Goal: Communication & Community: Answer question/provide support

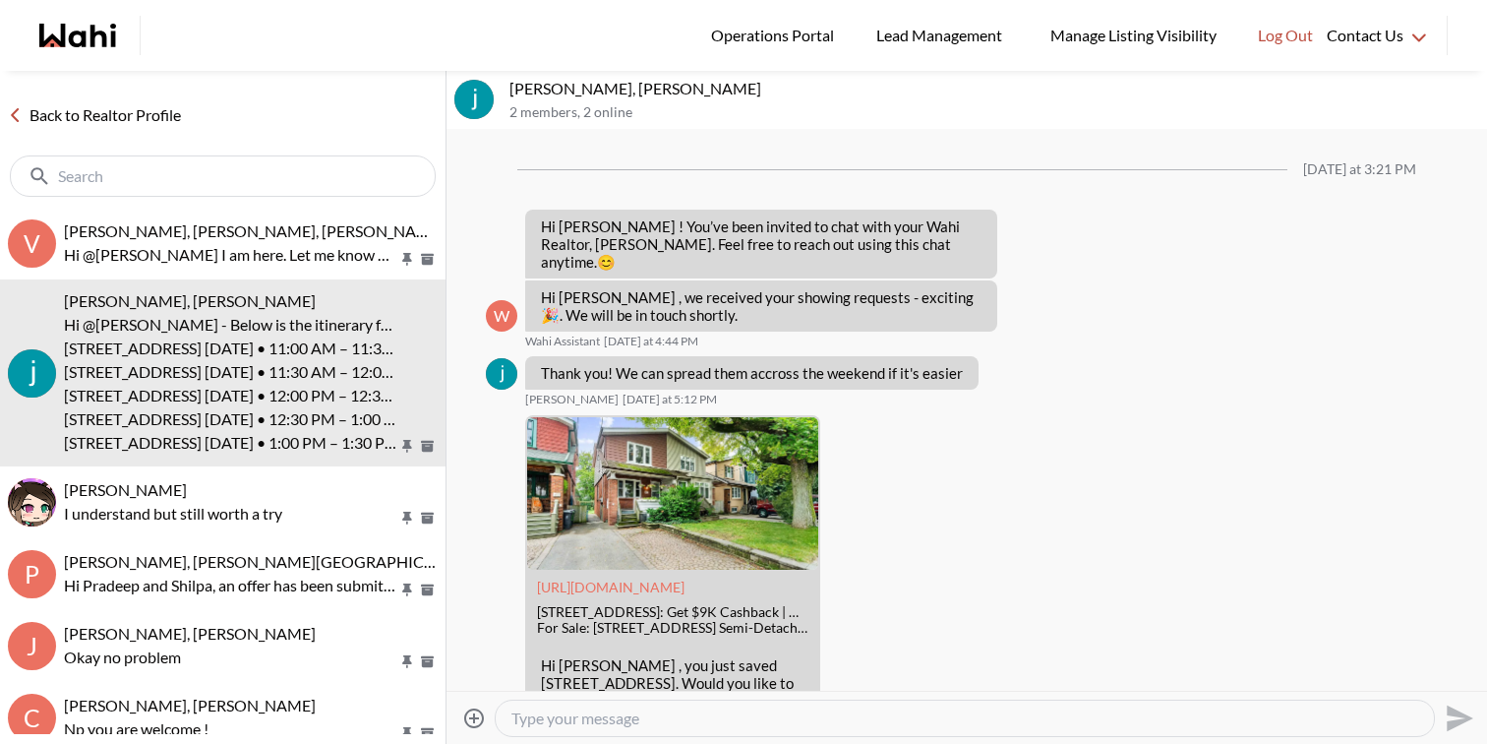
scroll to position [2263, 0]
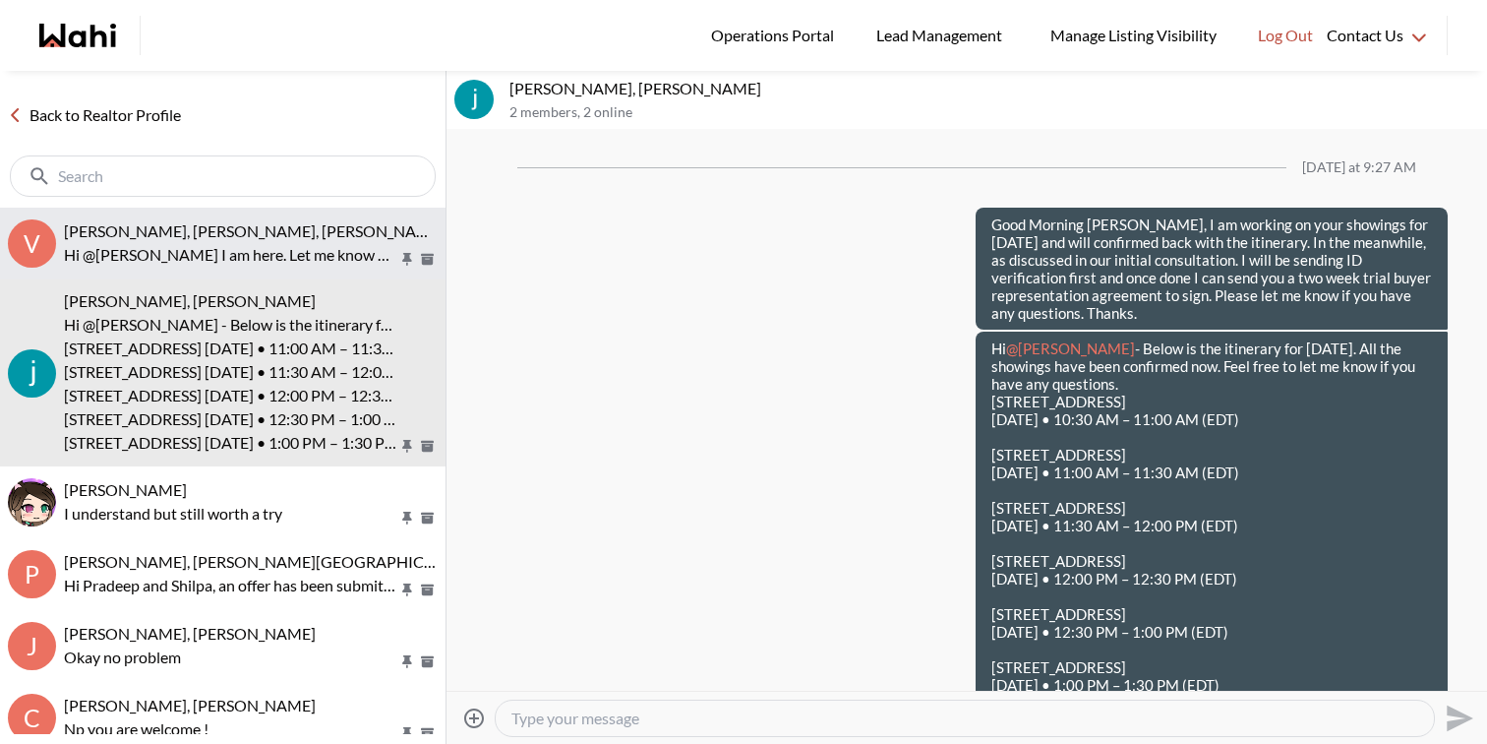
click at [215, 227] on span "Volodymyr Vozniak, Barbara, Faraz, Alicia" at bounding box center [319, 230] width 510 height 19
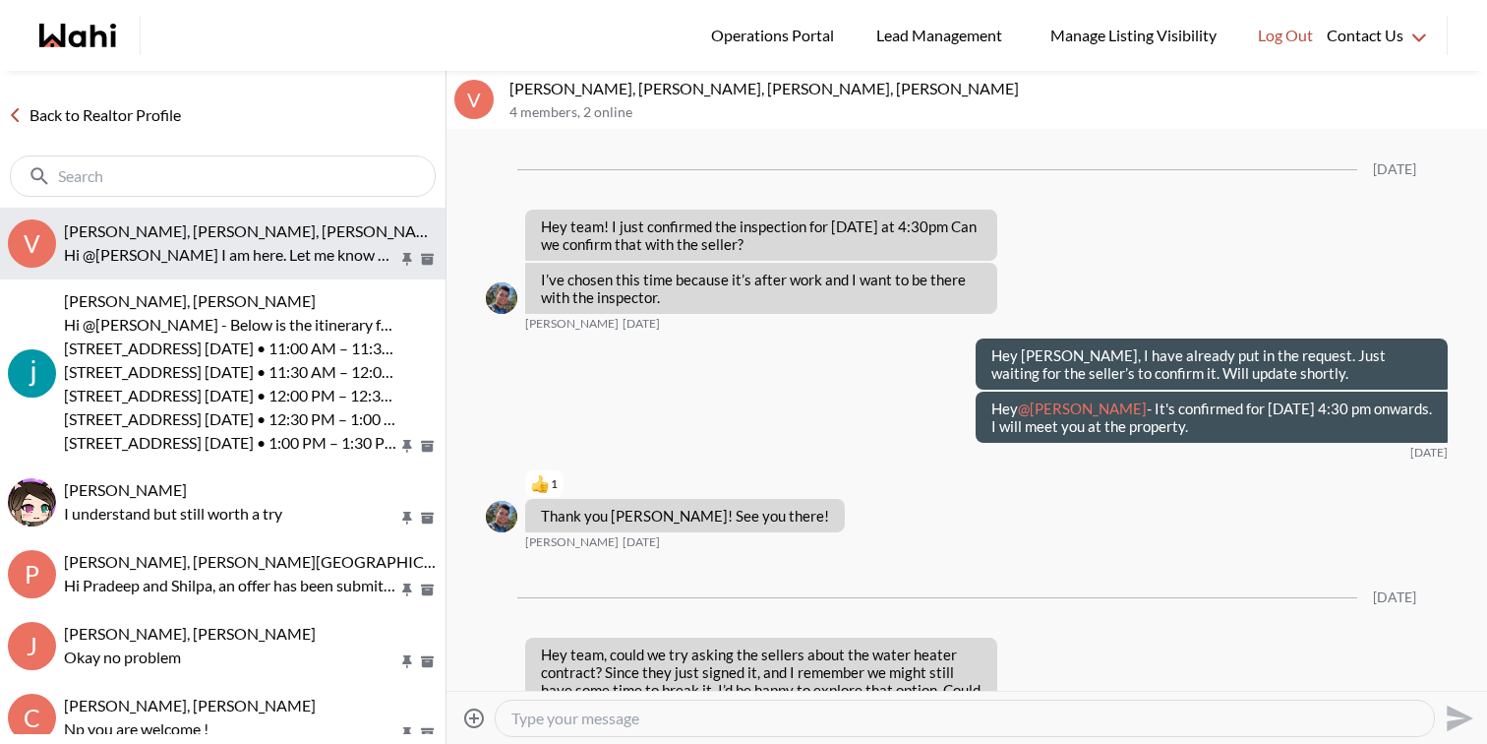
scroll to position [2113, 0]
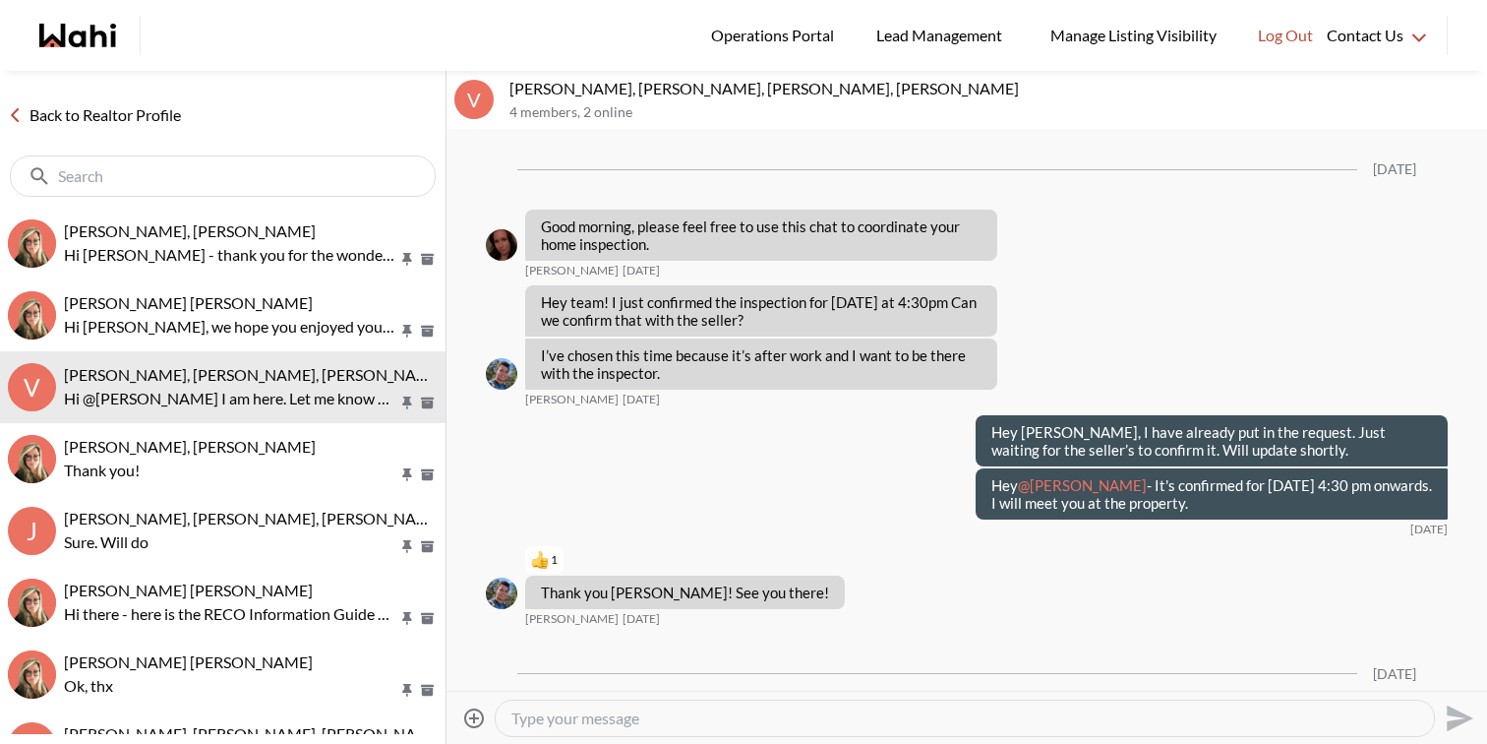
scroll to position [2190, 0]
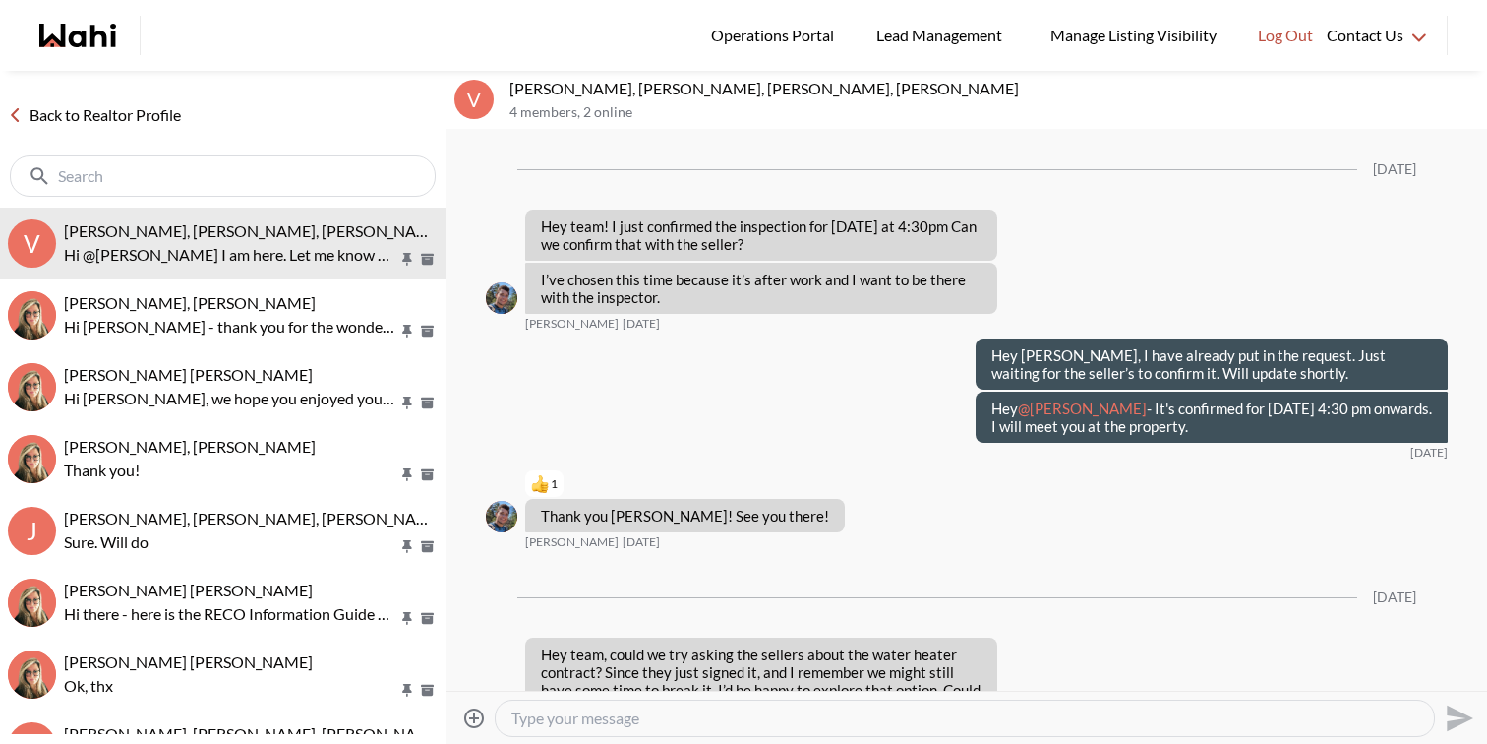
scroll to position [2113, 0]
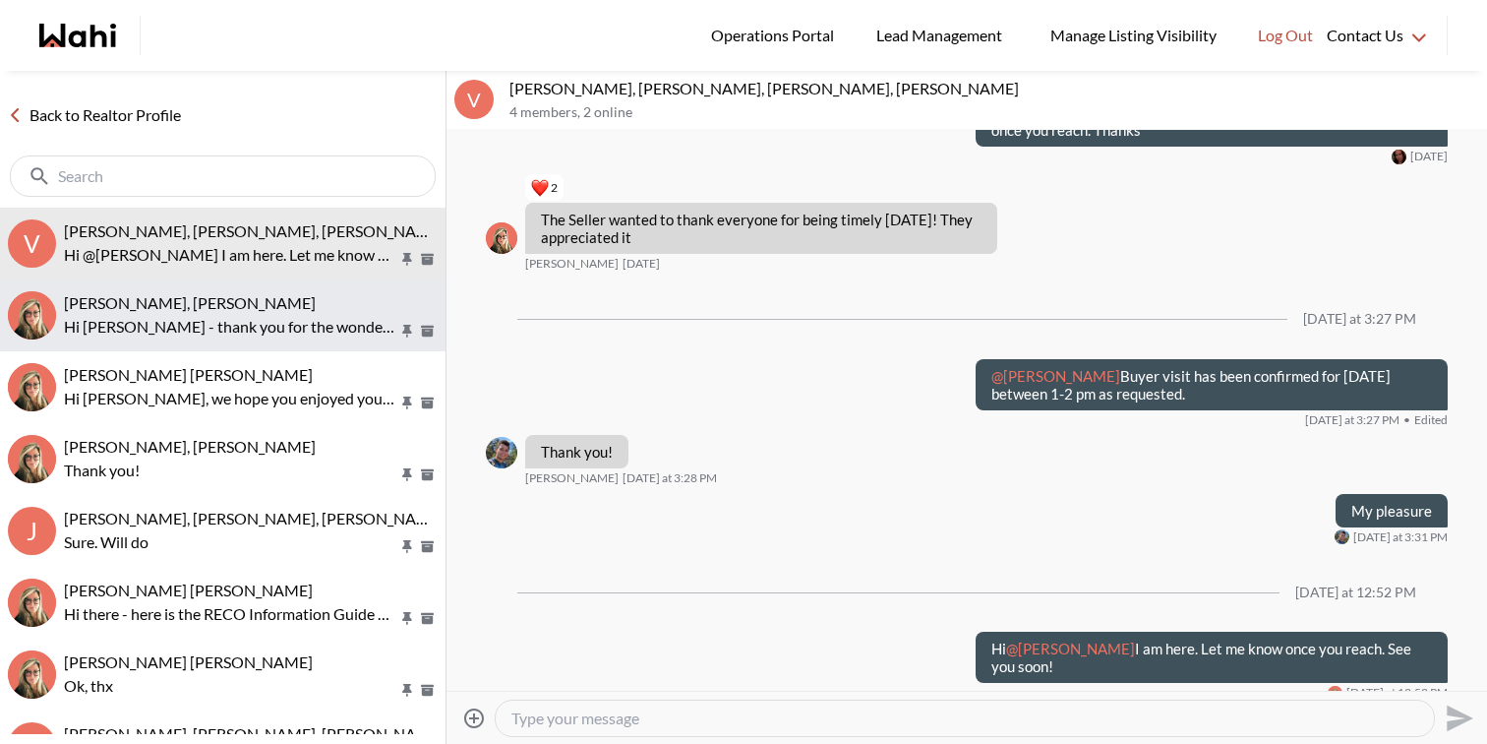
click at [204, 301] on span "David Rodriguez, Barbara" at bounding box center [190, 302] width 252 height 19
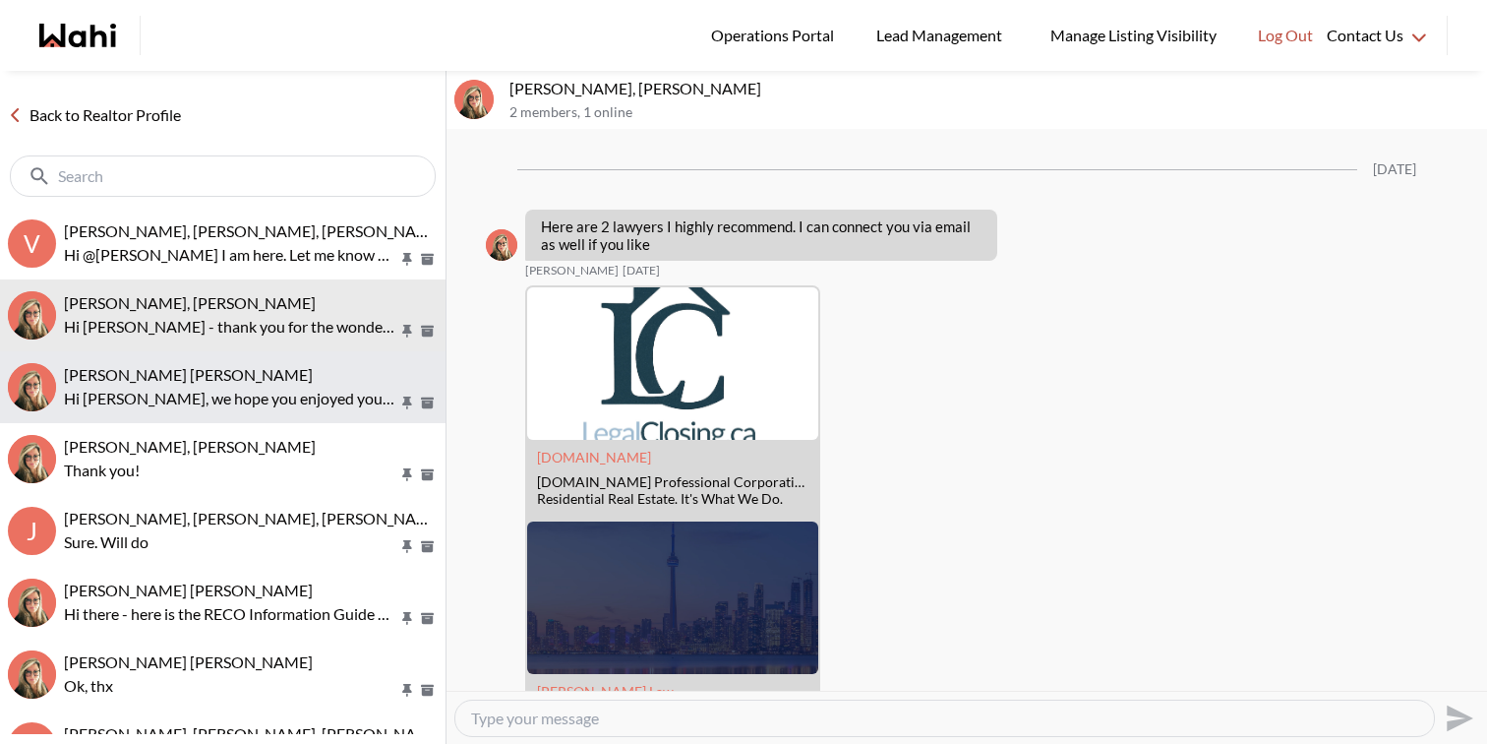
scroll to position [3475, 0]
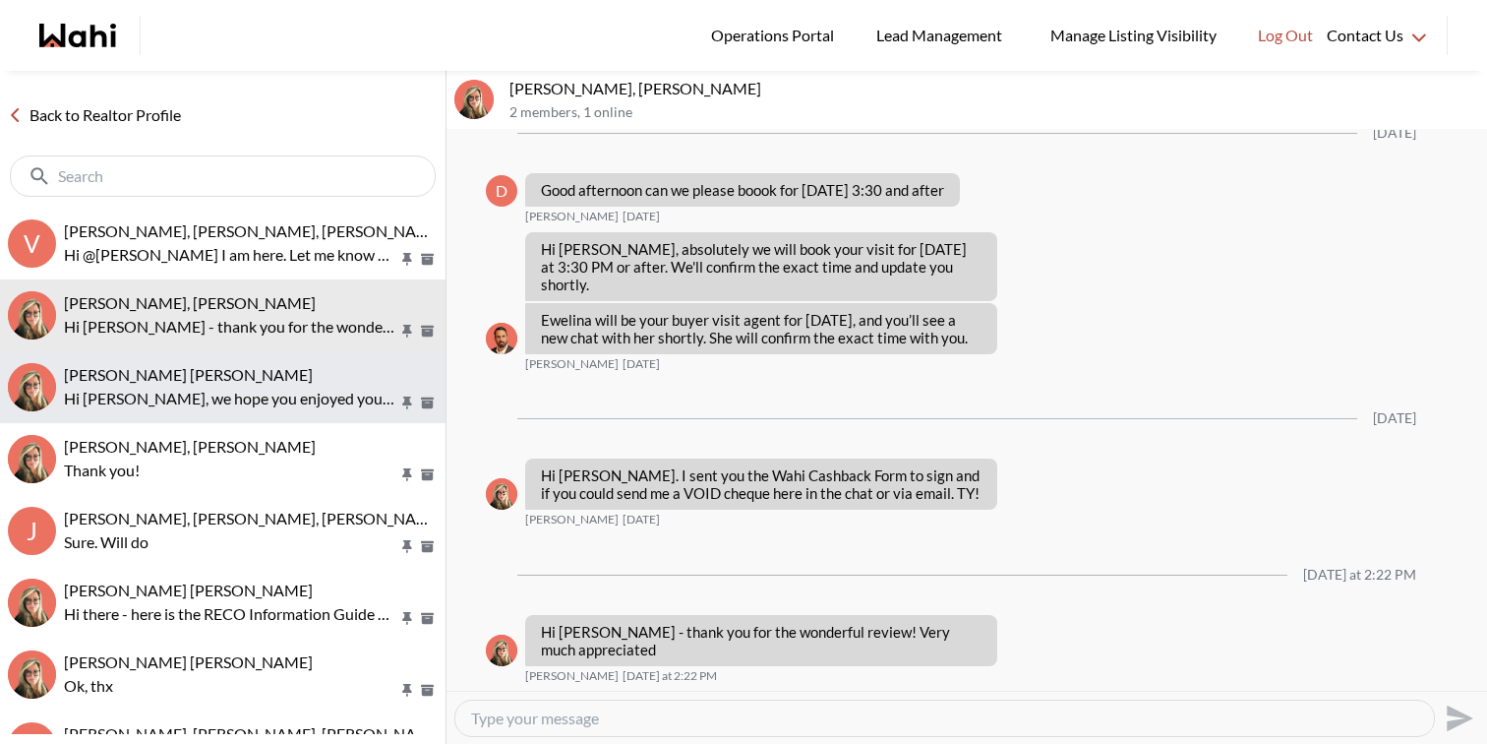
click at [221, 415] on button "Meghan DuCille, Barbara Hi Meghan, we hope you enjoyed your showings! Did the p…" at bounding box center [223, 387] width 446 height 72
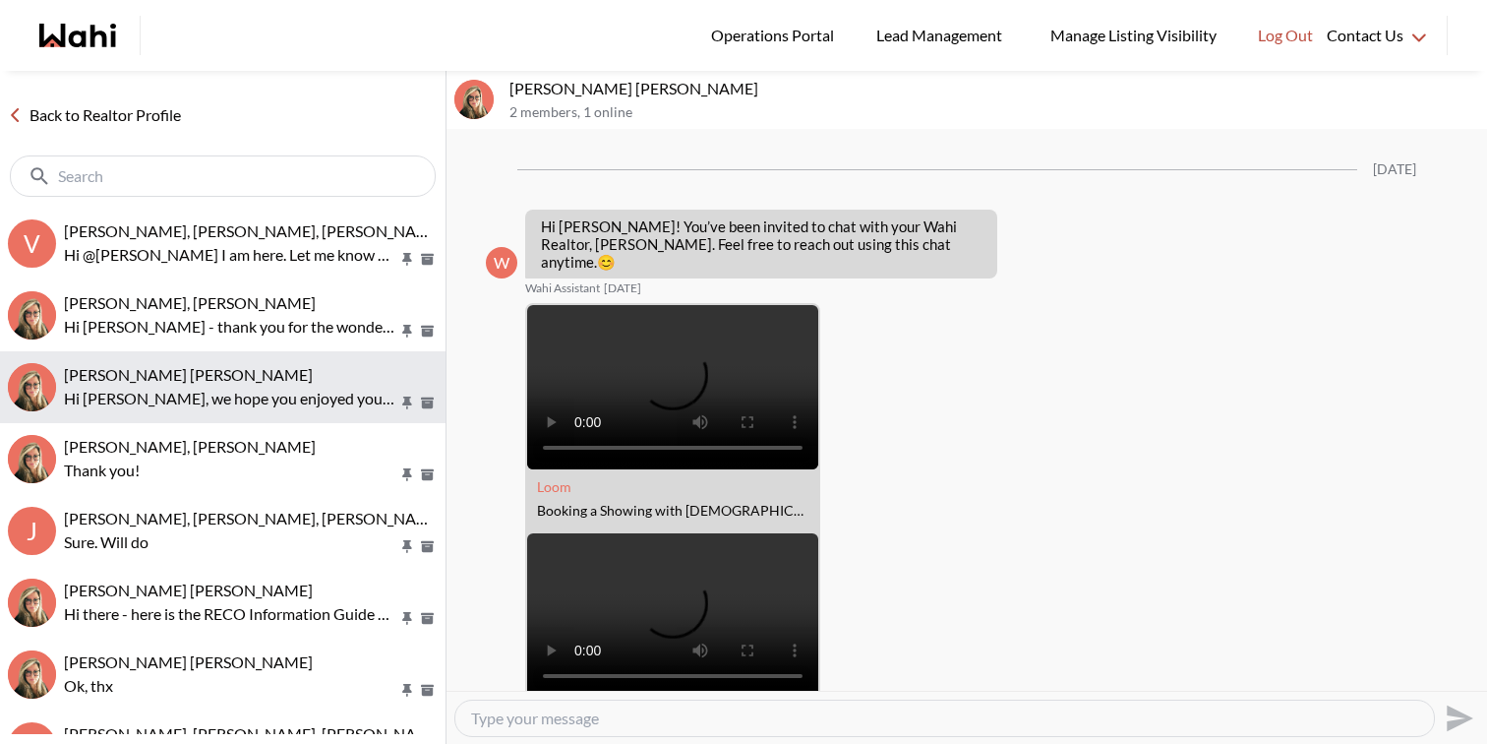
scroll to position [2456, 0]
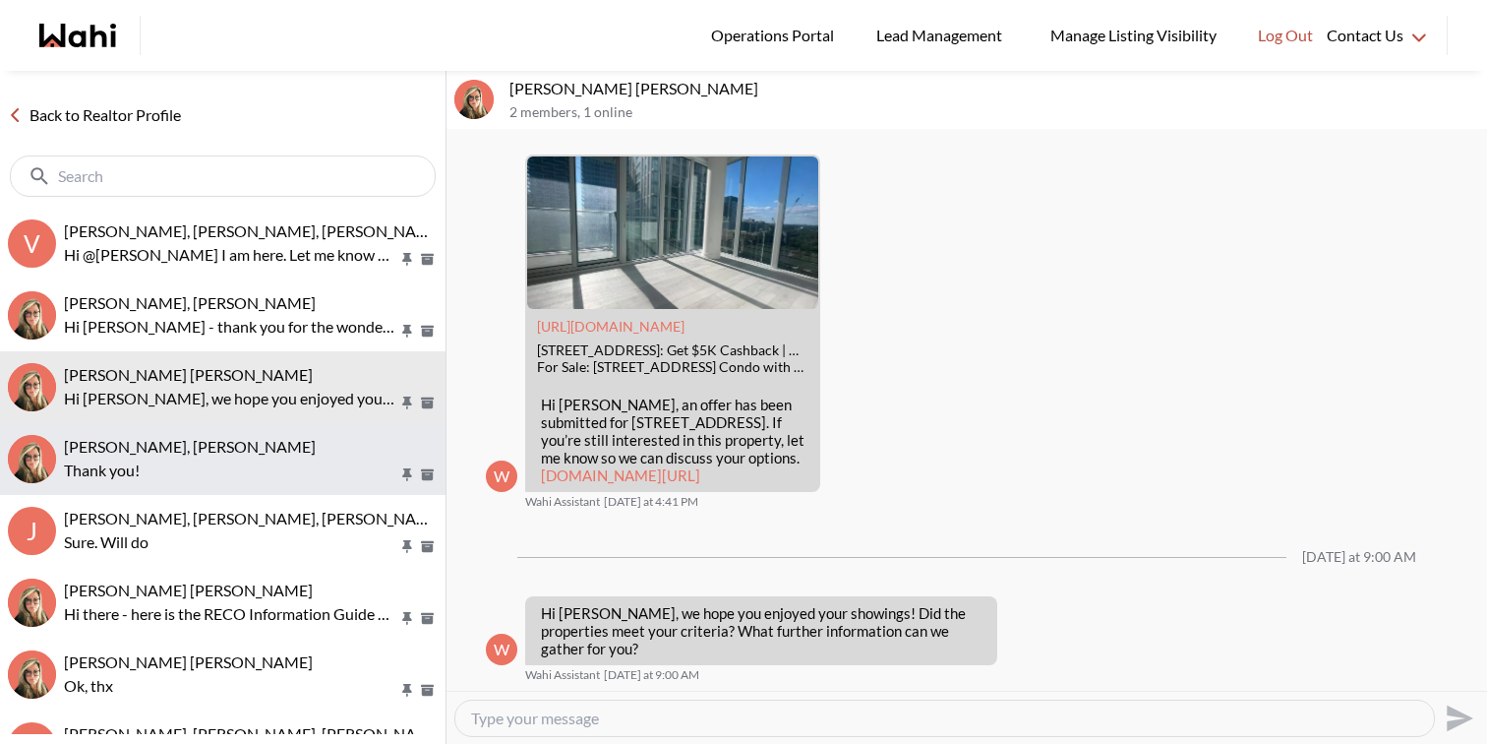
click at [220, 453] on span "[PERSON_NAME], [PERSON_NAME]" at bounding box center [190, 446] width 252 height 19
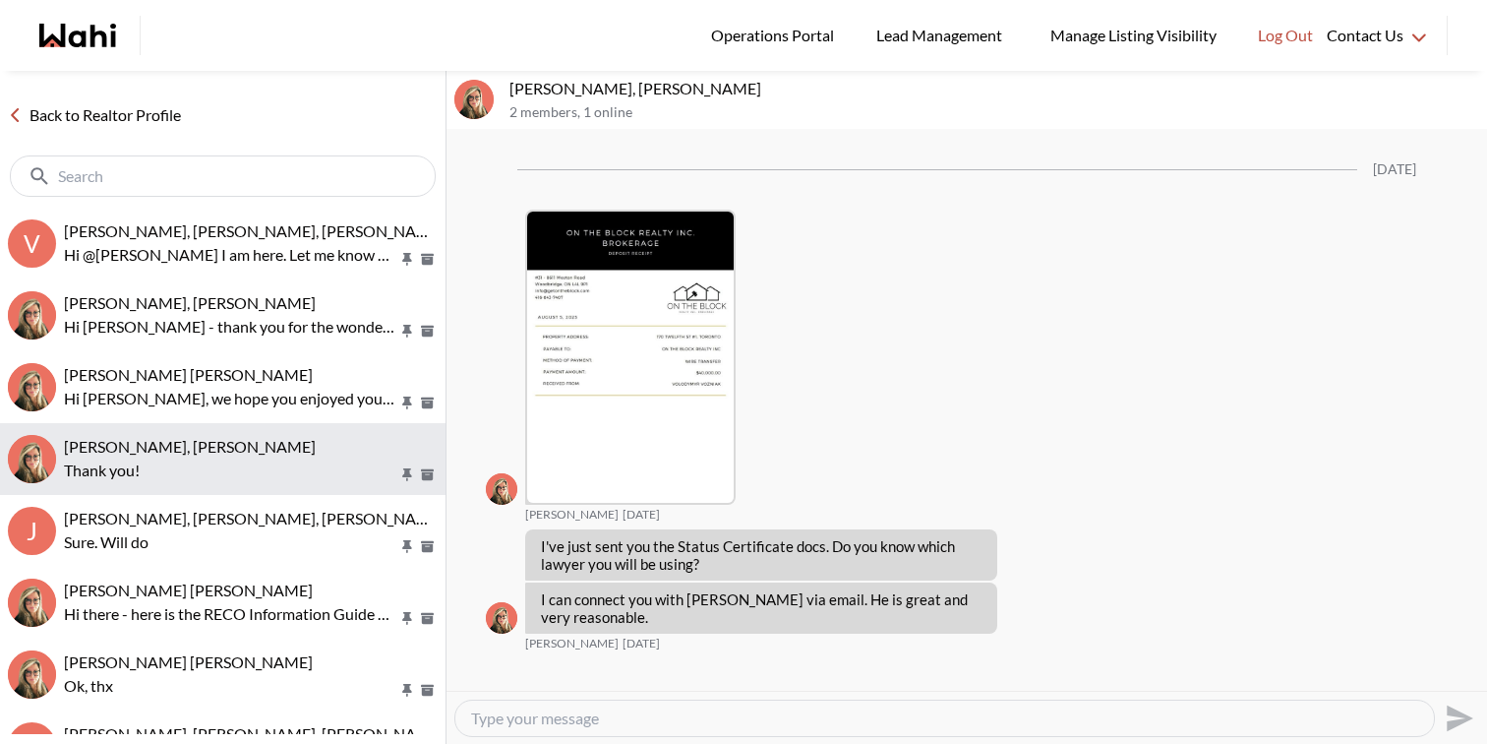
scroll to position [3880, 0]
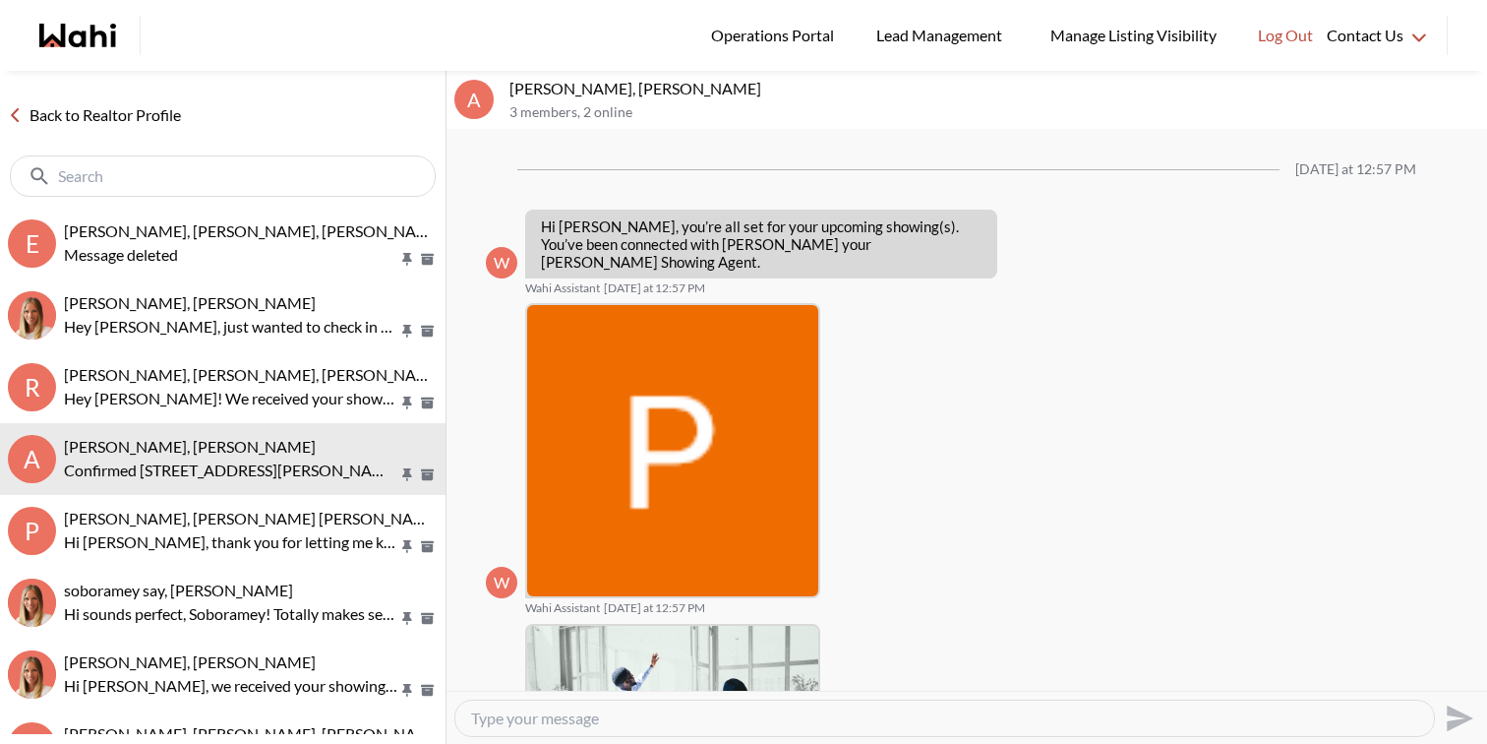
scroll to position [665, 0]
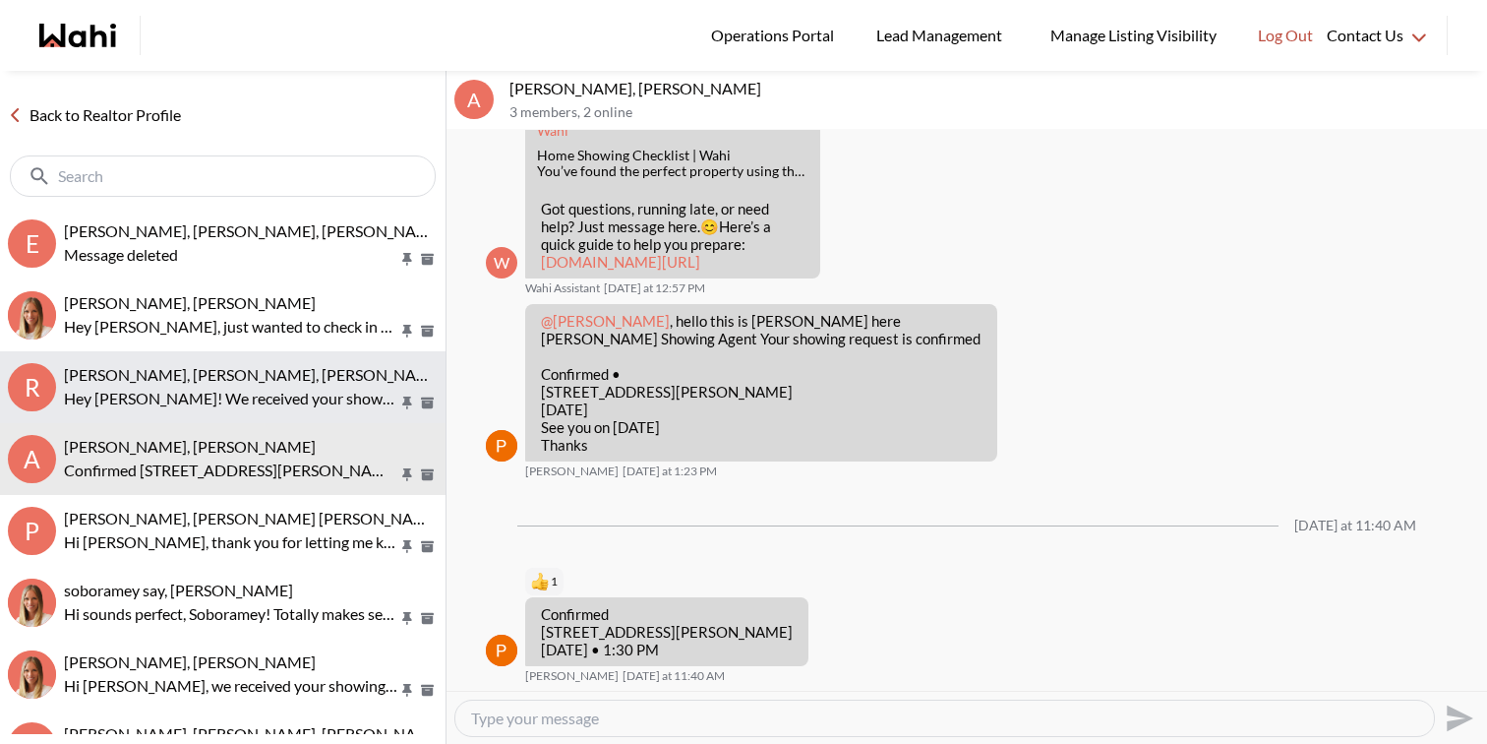
click at [244, 365] on span "Rory Fairweather, Amber F, Michelle" at bounding box center [254, 374] width 381 height 19
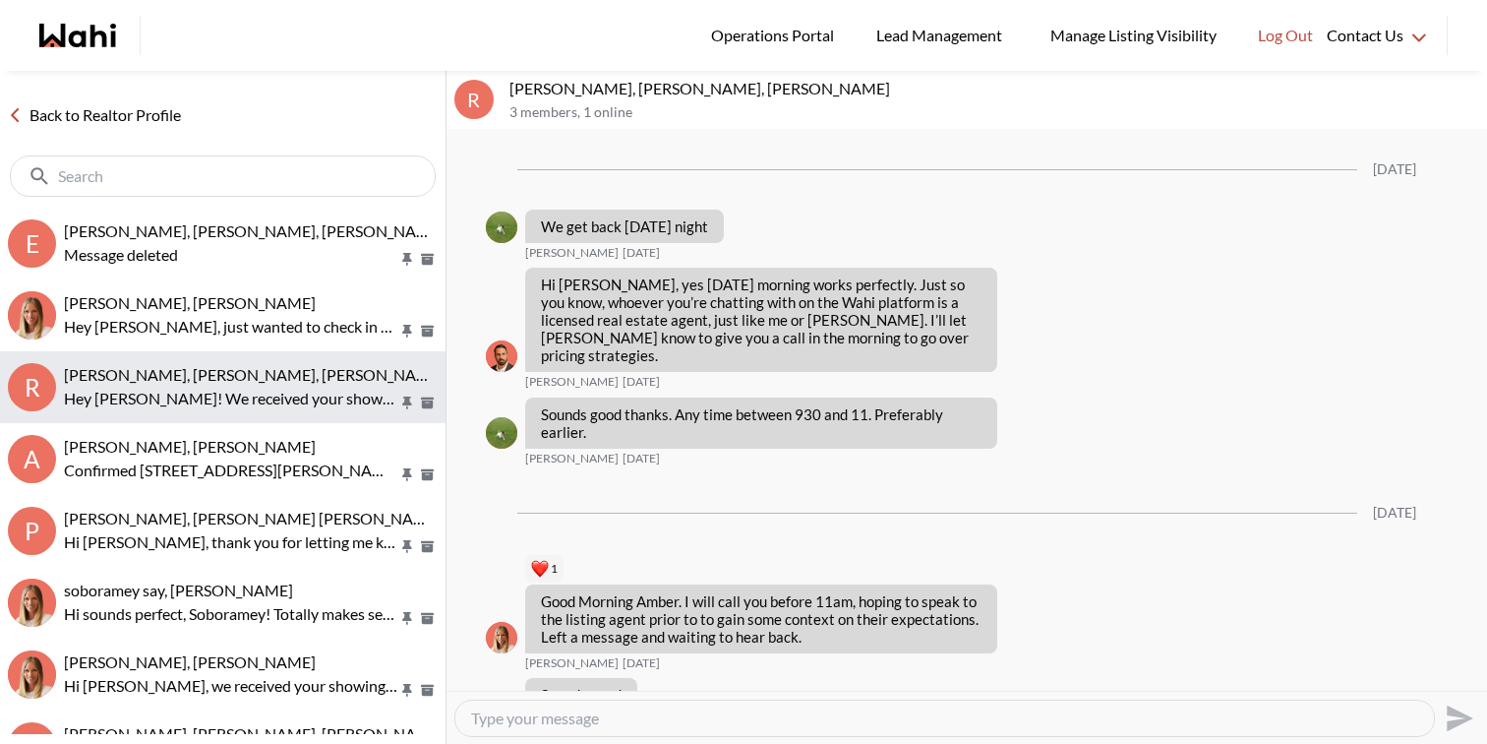
scroll to position [2947, 0]
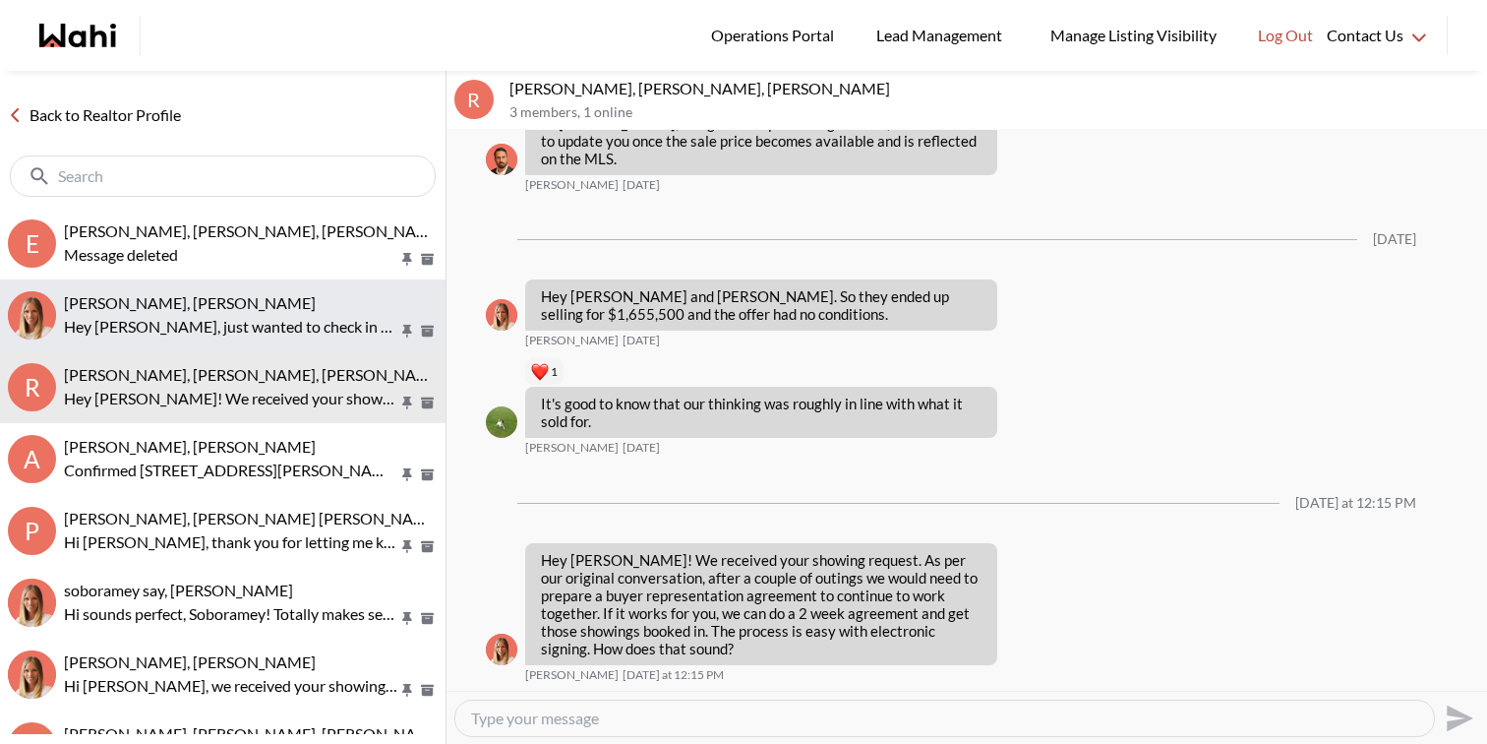
click at [272, 309] on div "Tanya Fita, Michelle" at bounding box center [251, 303] width 374 height 20
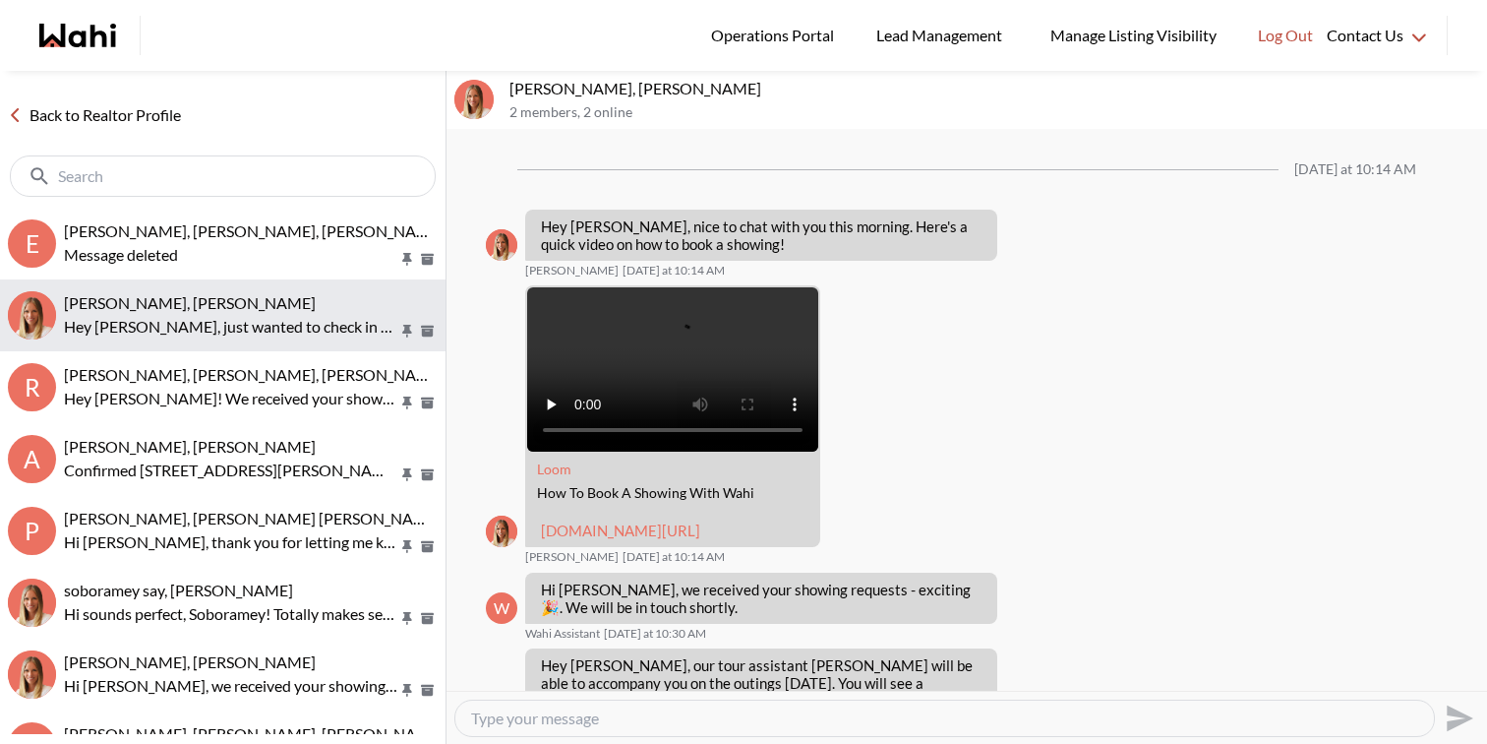
scroll to position [2458, 0]
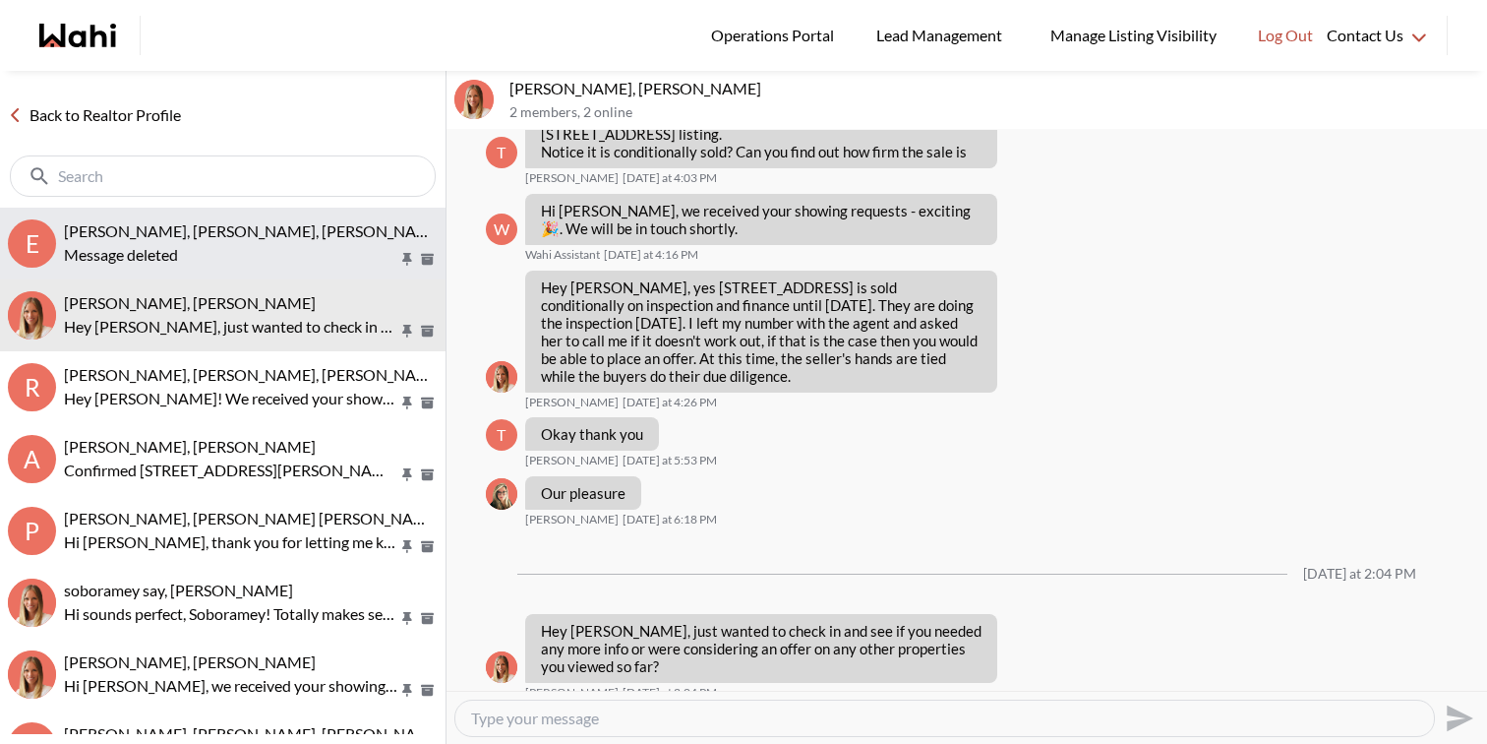
click at [262, 263] on div "Message deleted" at bounding box center [251, 255] width 374 height 24
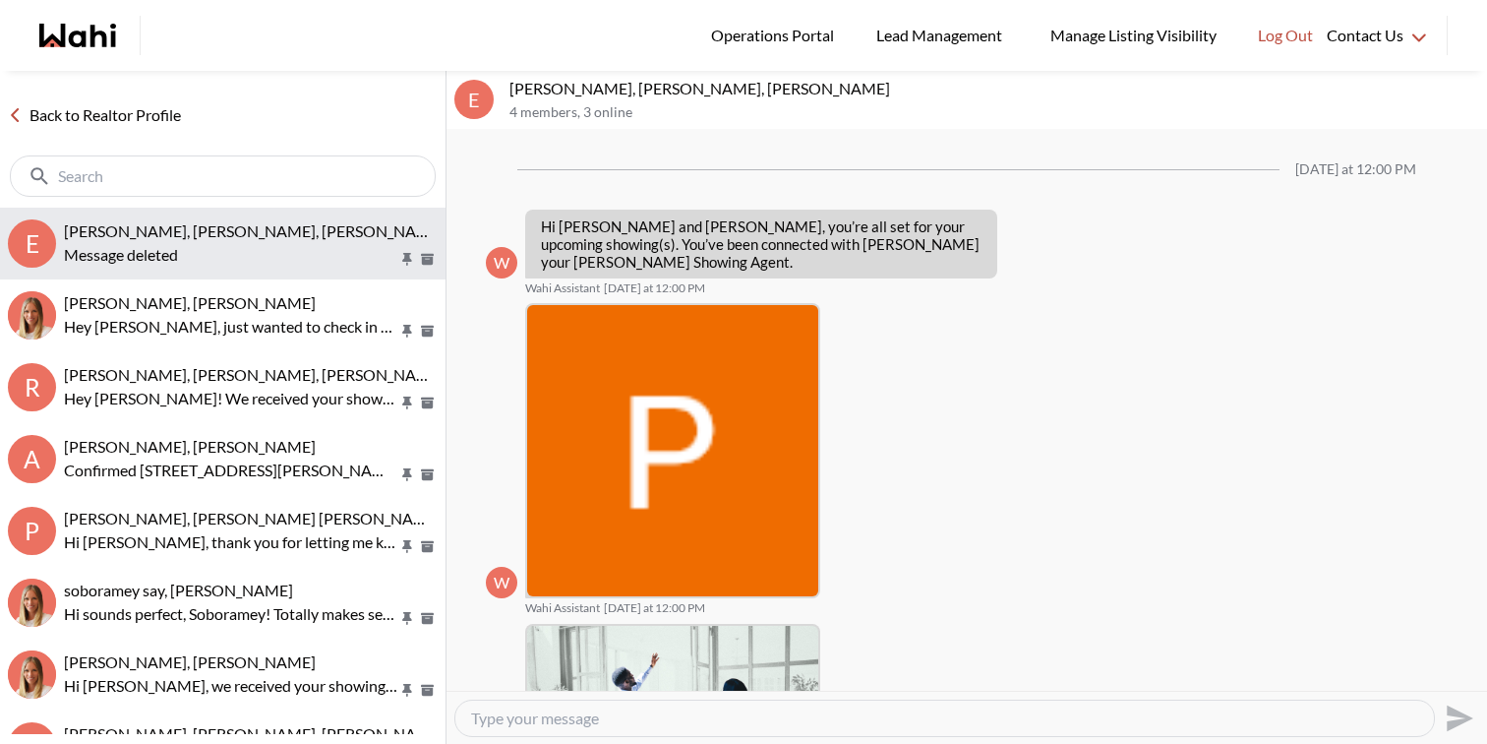
scroll to position [1258, 0]
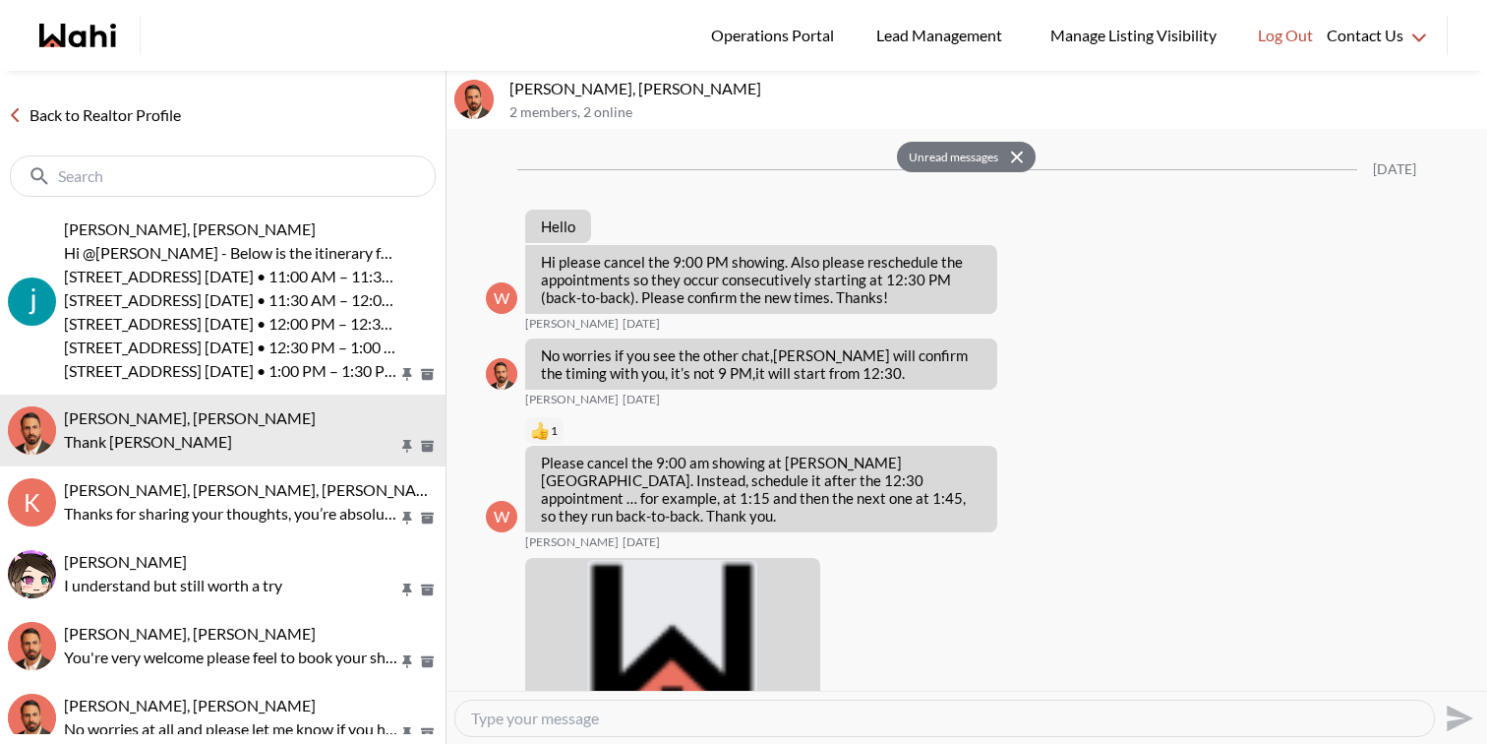
scroll to position [4176, 0]
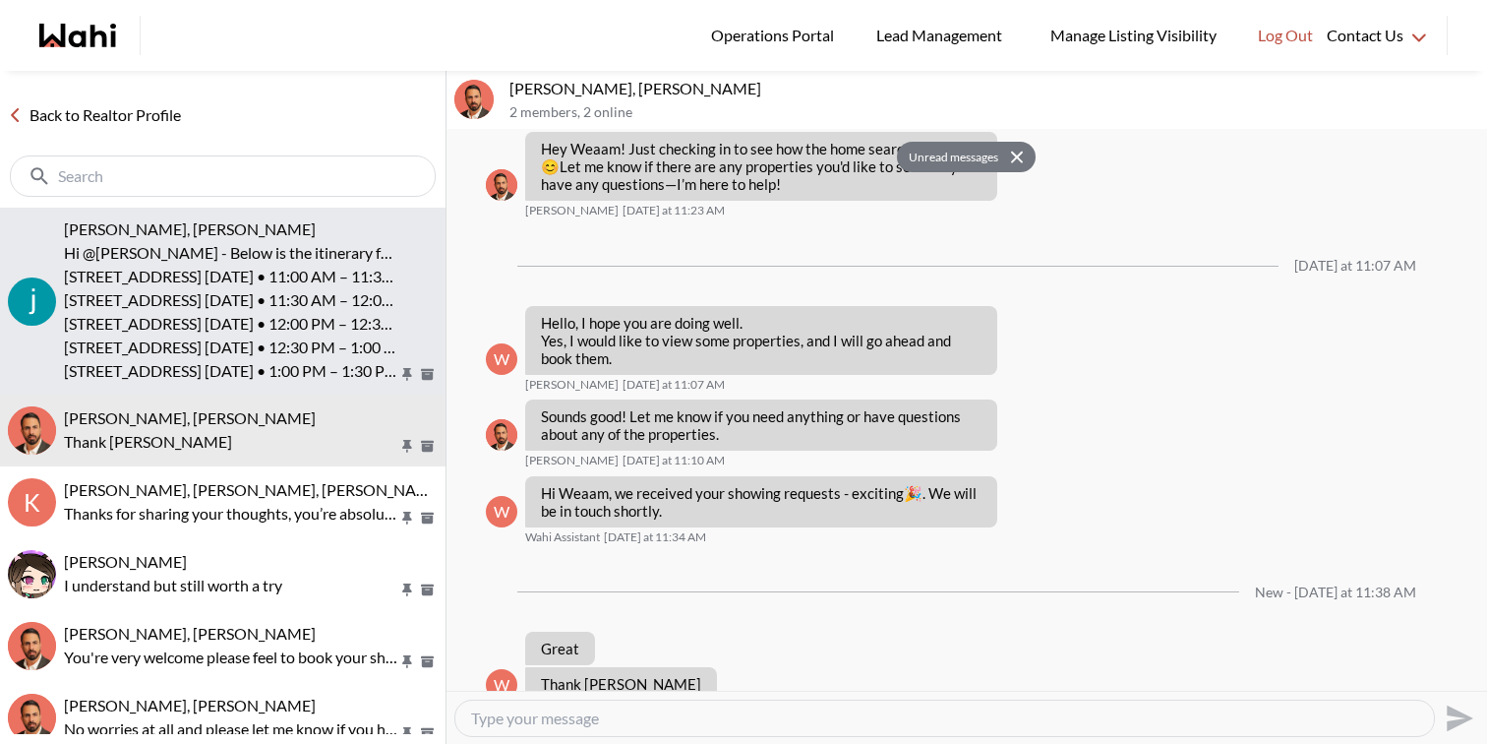
click at [239, 253] on p "Hi @[PERSON_NAME] - Below is the itinerary for [DATE]. All the showings have be…" at bounding box center [231, 253] width 334 height 24
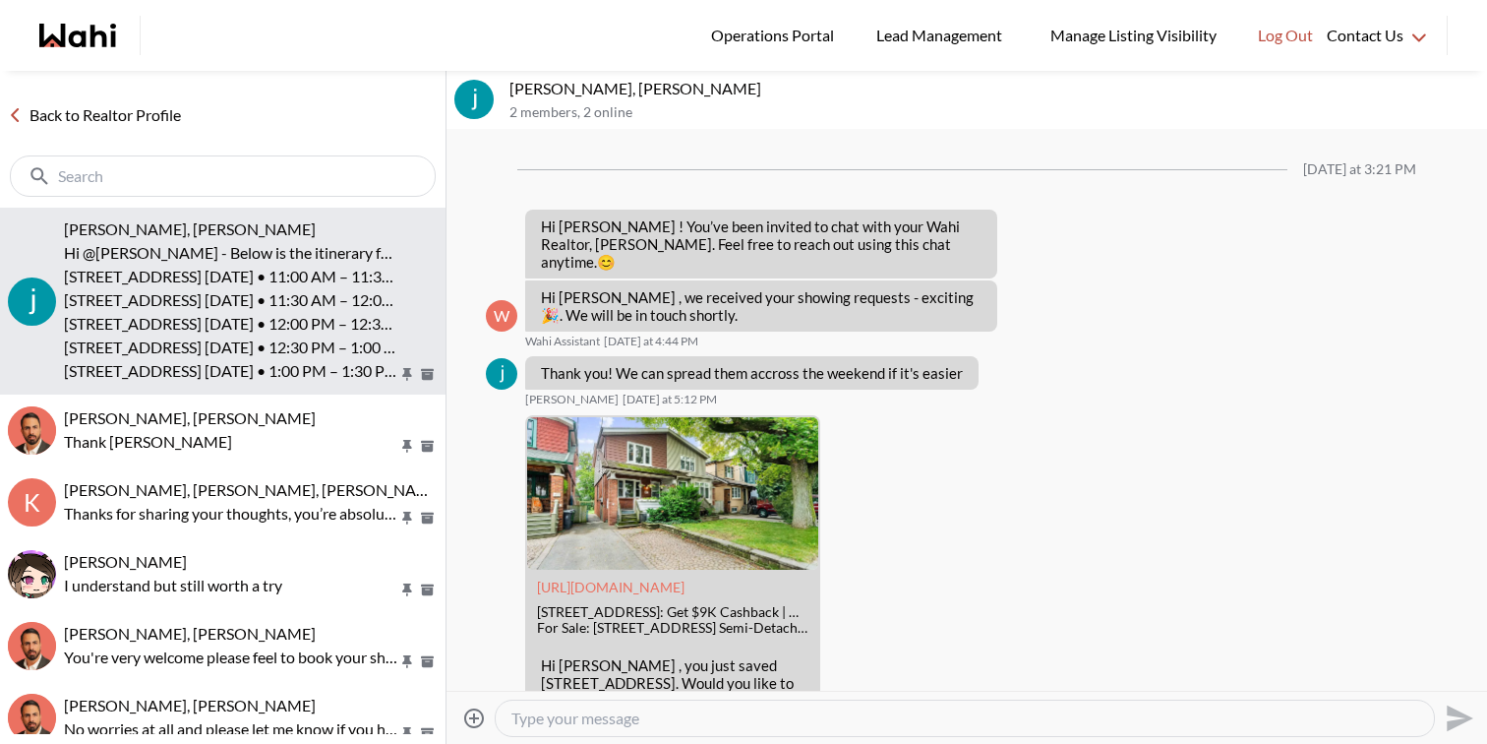
scroll to position [2263, 0]
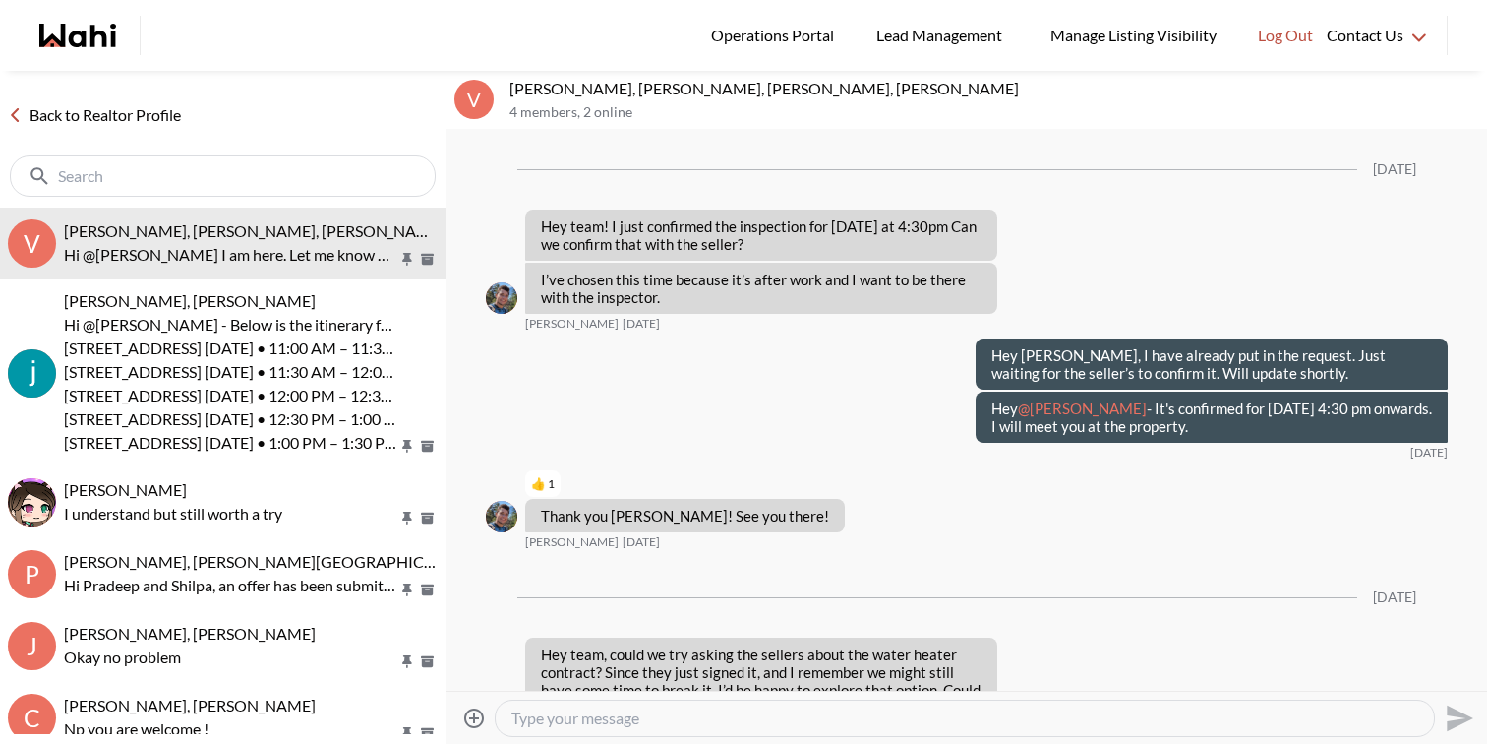
scroll to position [2113, 0]
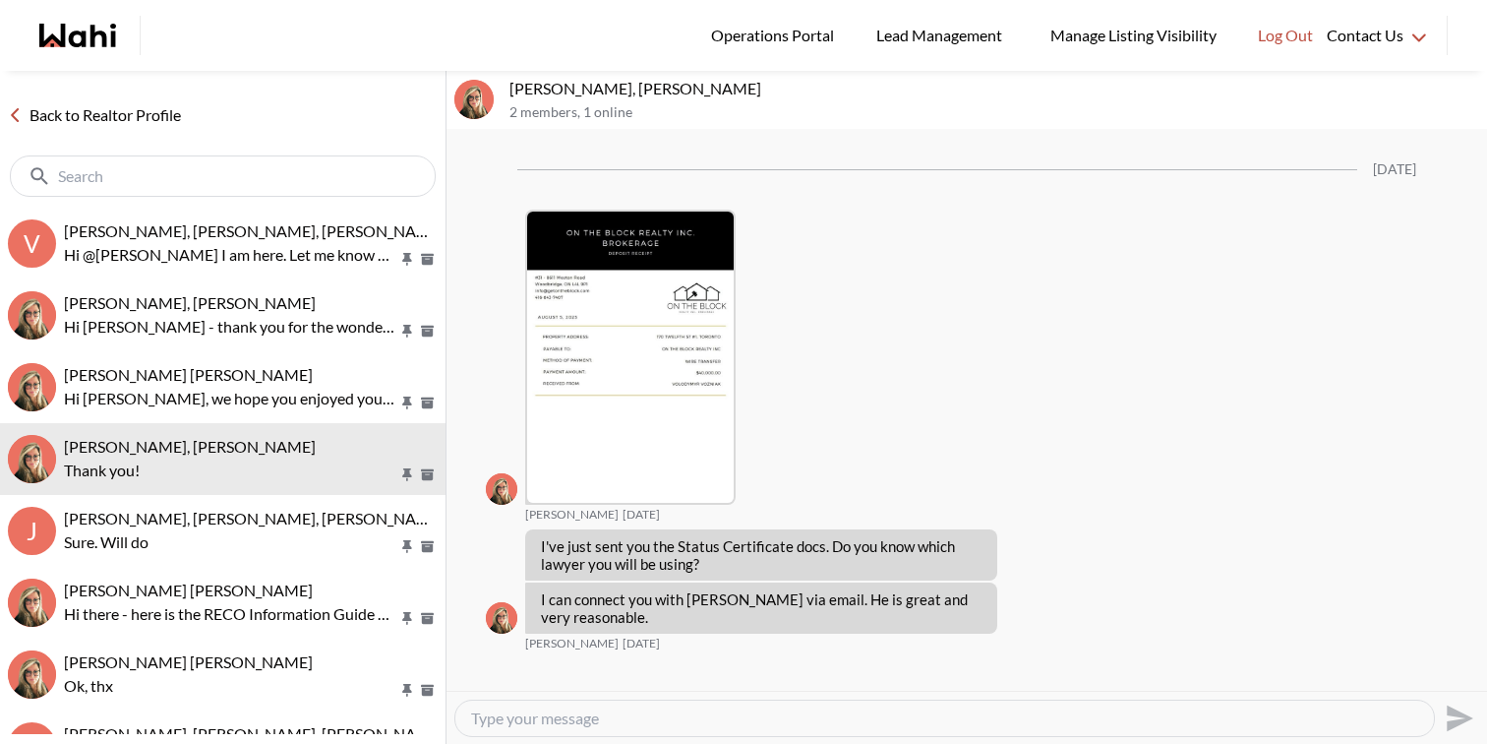
scroll to position [3880, 0]
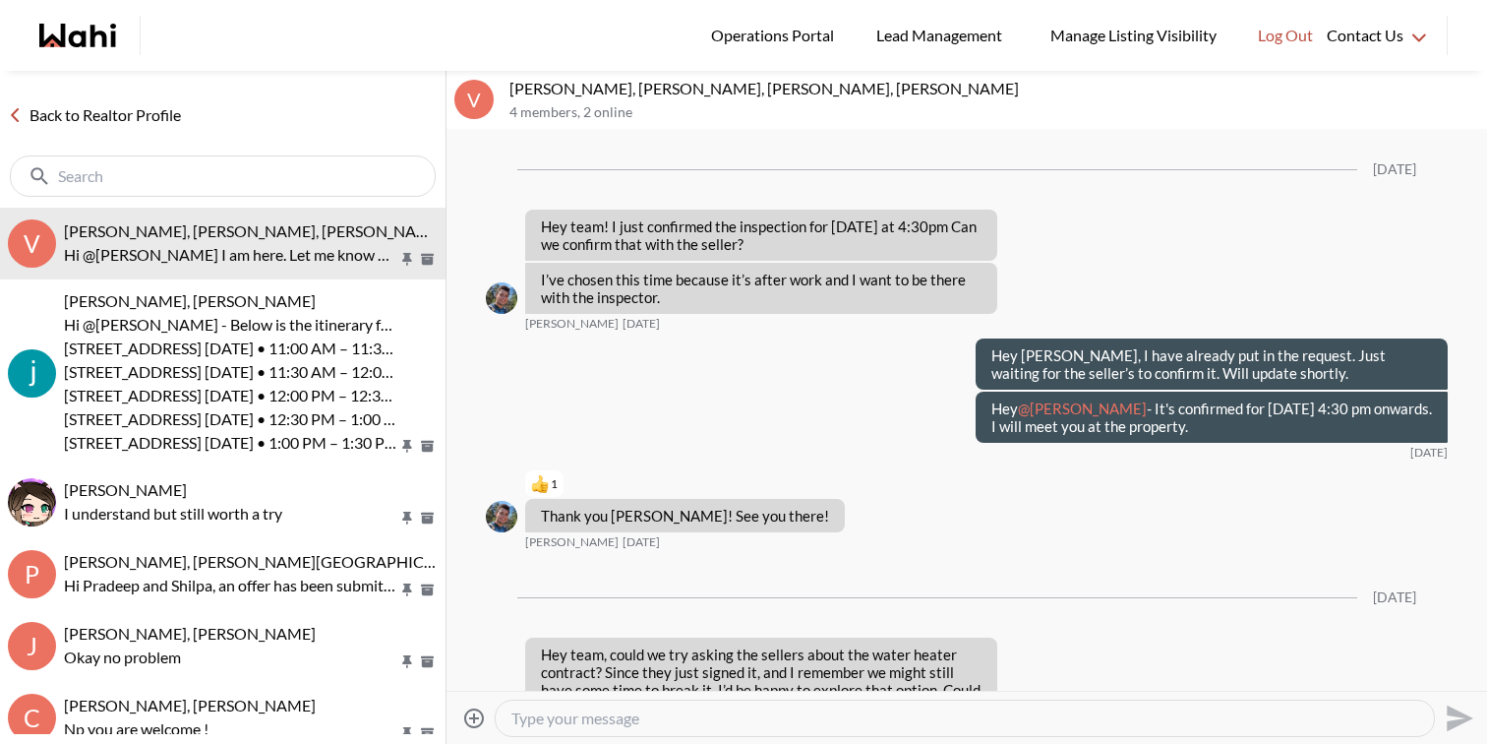
scroll to position [2113, 0]
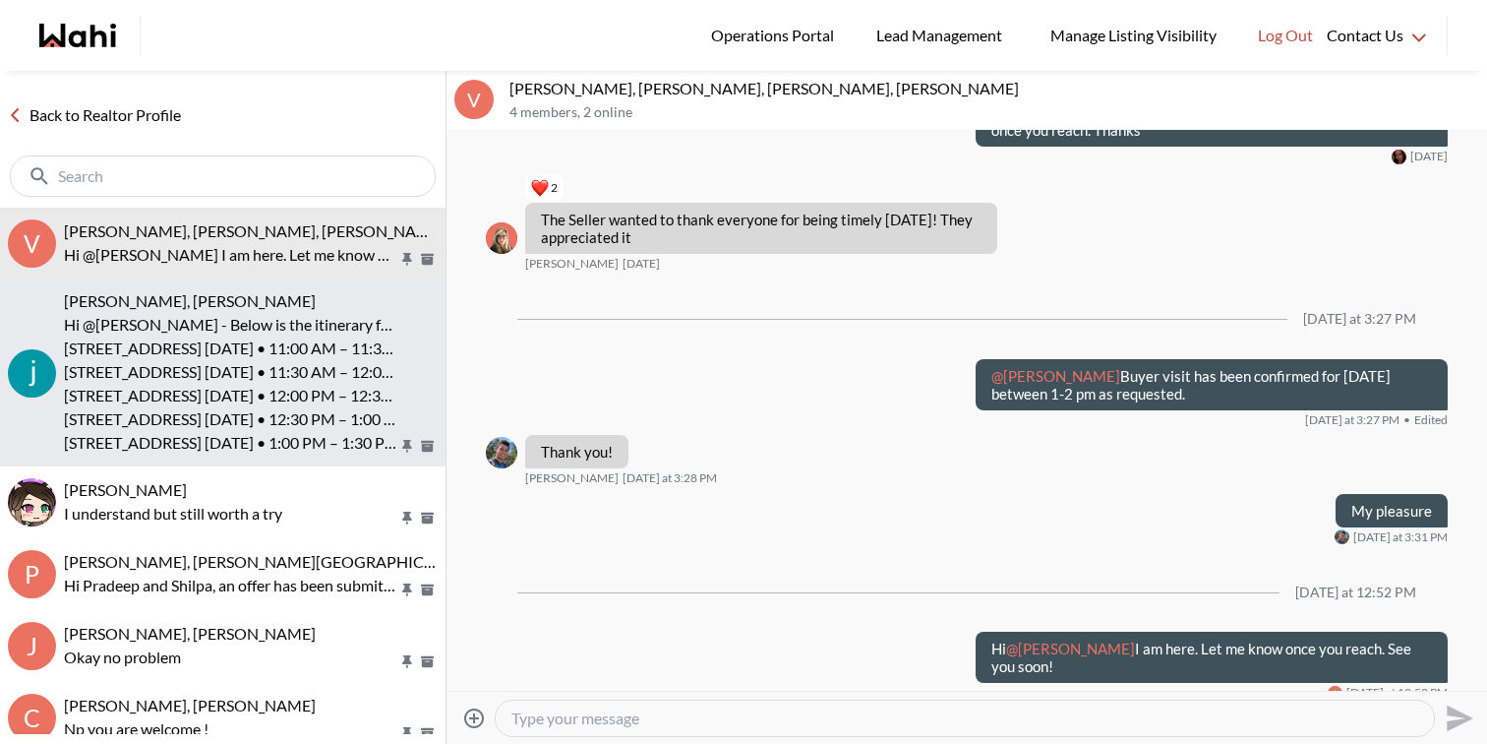
click at [237, 345] on p "[STREET_ADDRESS] [DATE] • 11:00 AM – 11:30 AM (EDT)" at bounding box center [231, 348] width 334 height 24
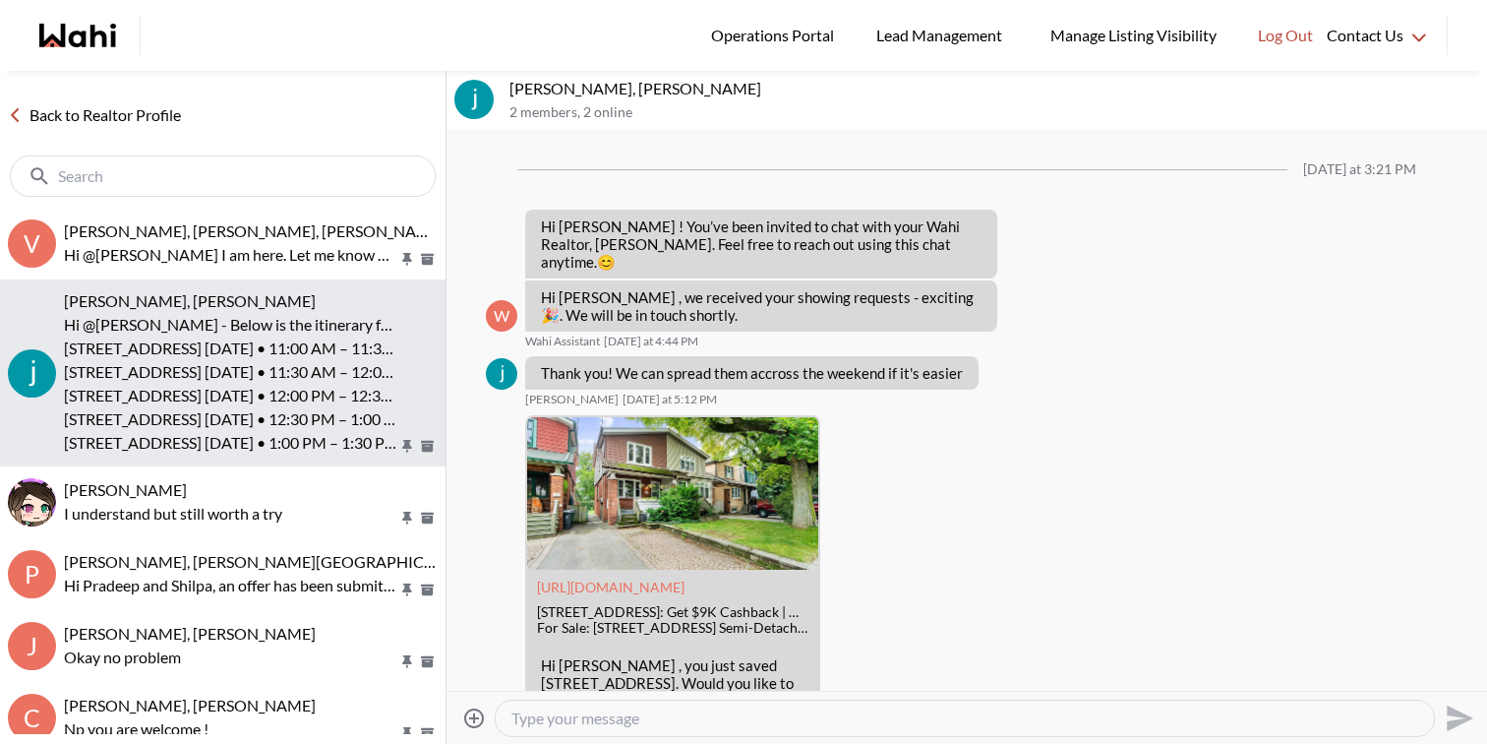
scroll to position [2263, 0]
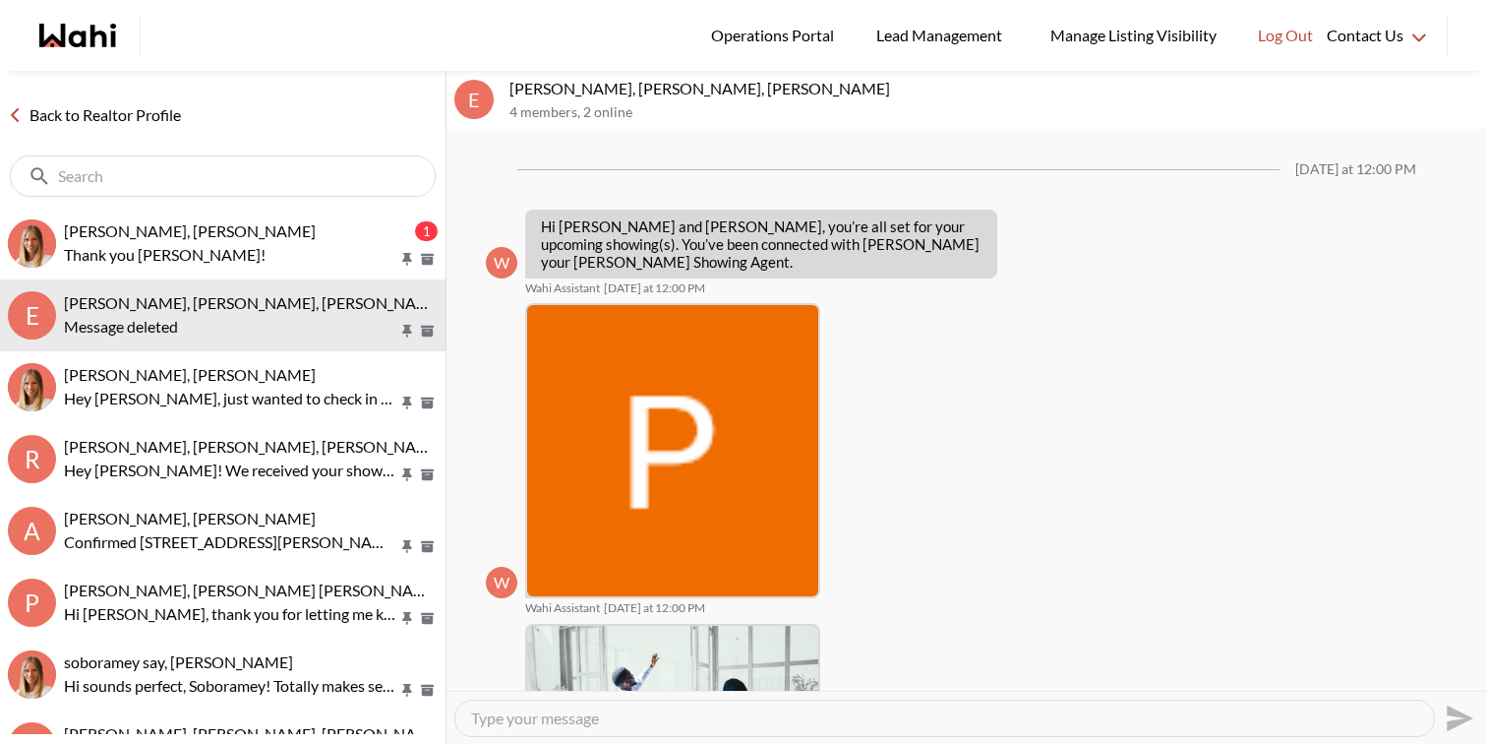
scroll to position [1258, 0]
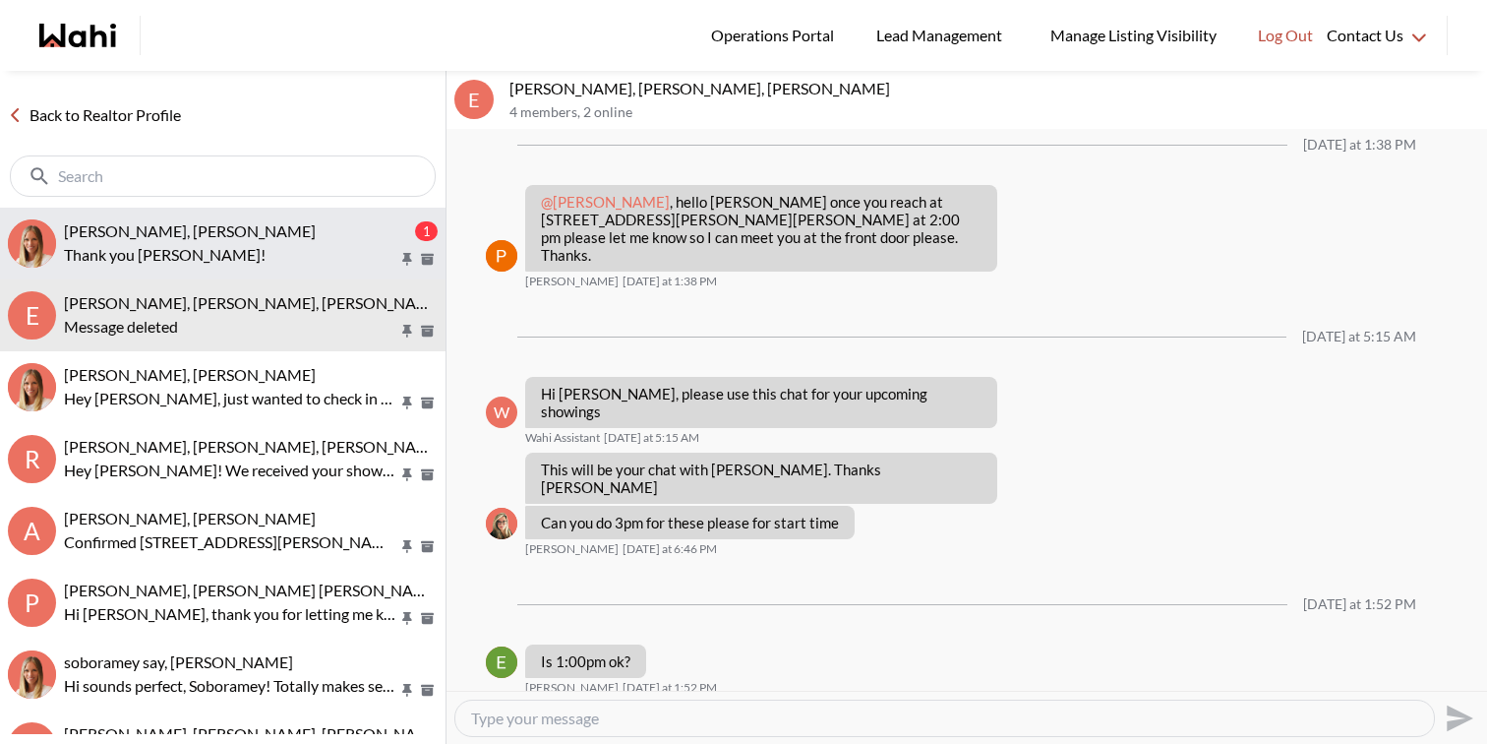
click at [222, 232] on div "Luisa Diaz, Michelle" at bounding box center [237, 231] width 347 height 20
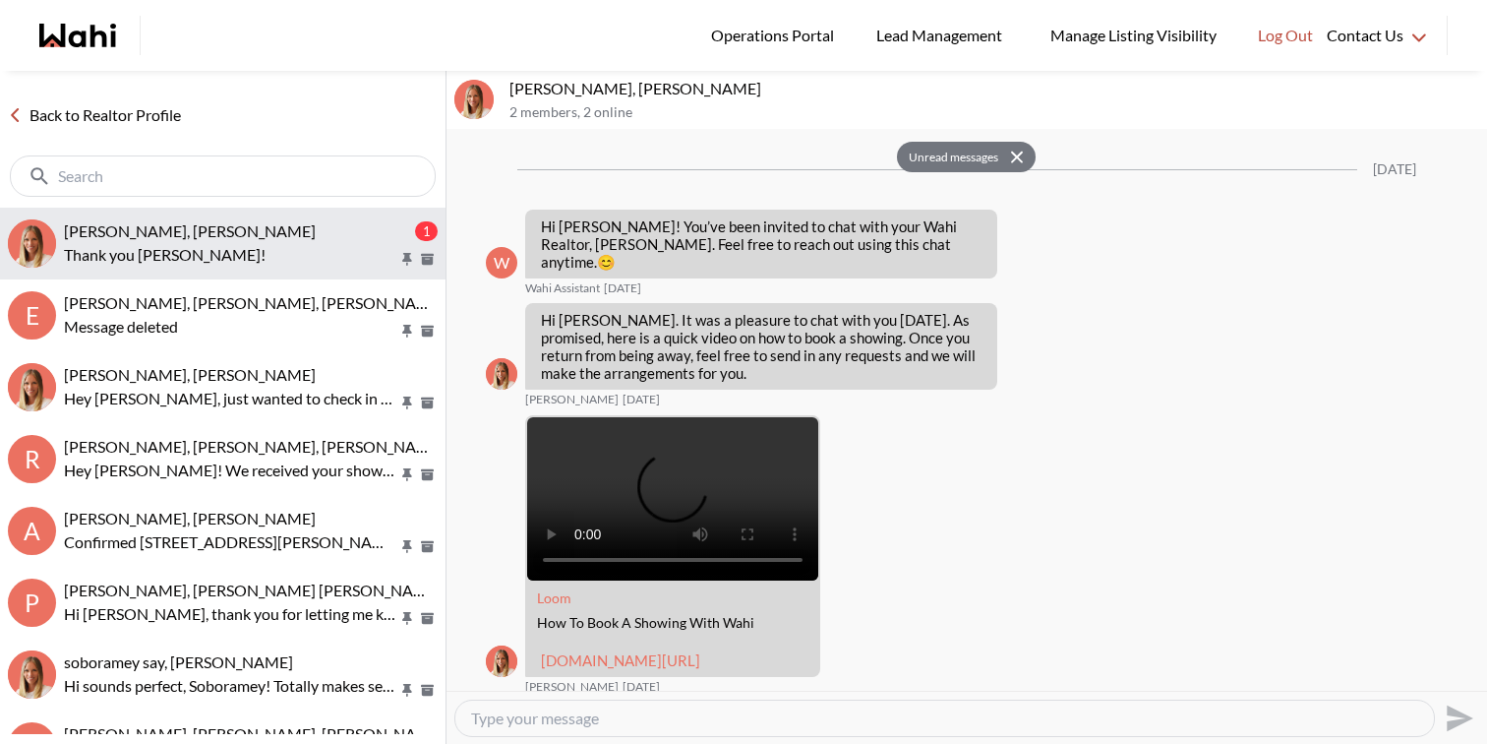
scroll to position [905, 0]
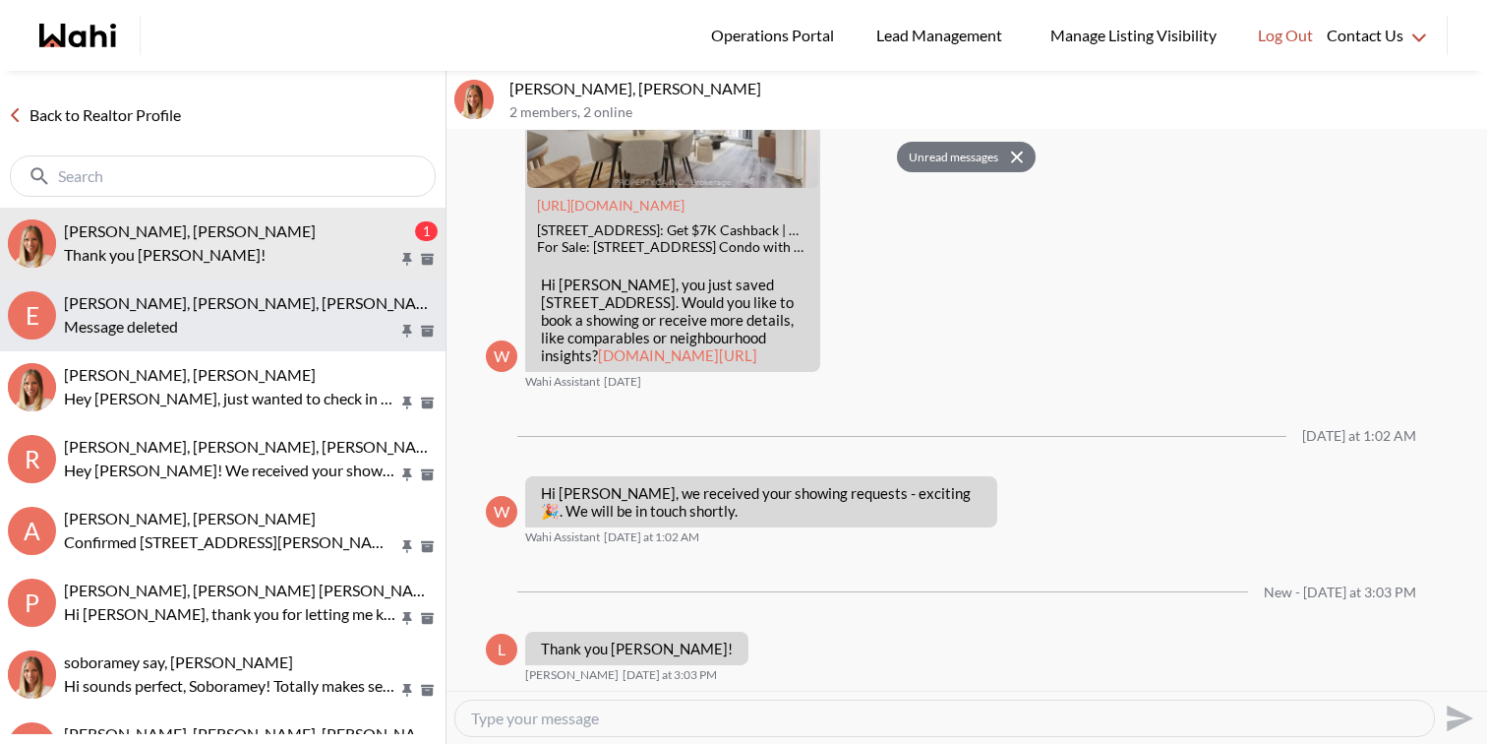
click at [324, 307] on span "Erik Odegaard, Margarita Haimov, Paul, Michelle" at bounding box center [254, 302] width 381 height 19
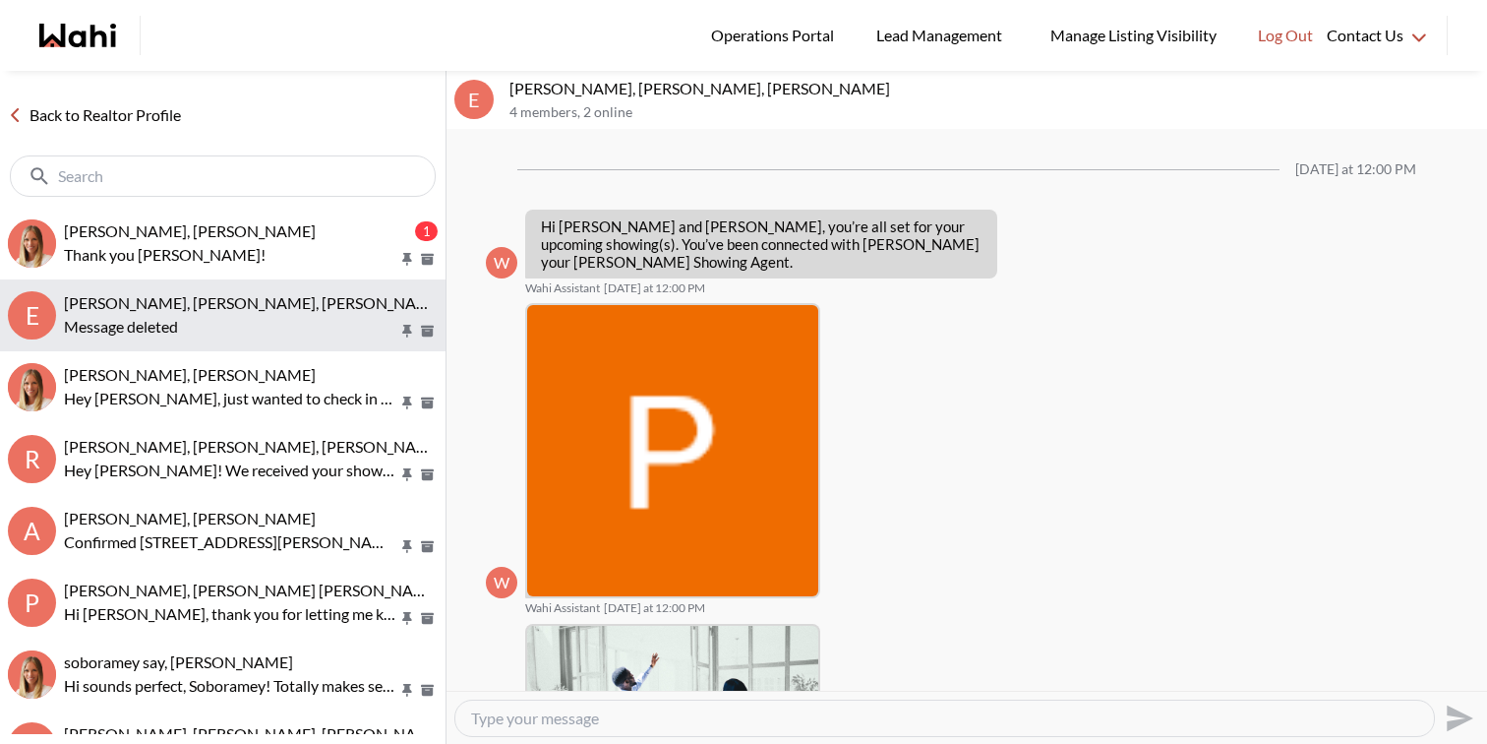
scroll to position [1258, 0]
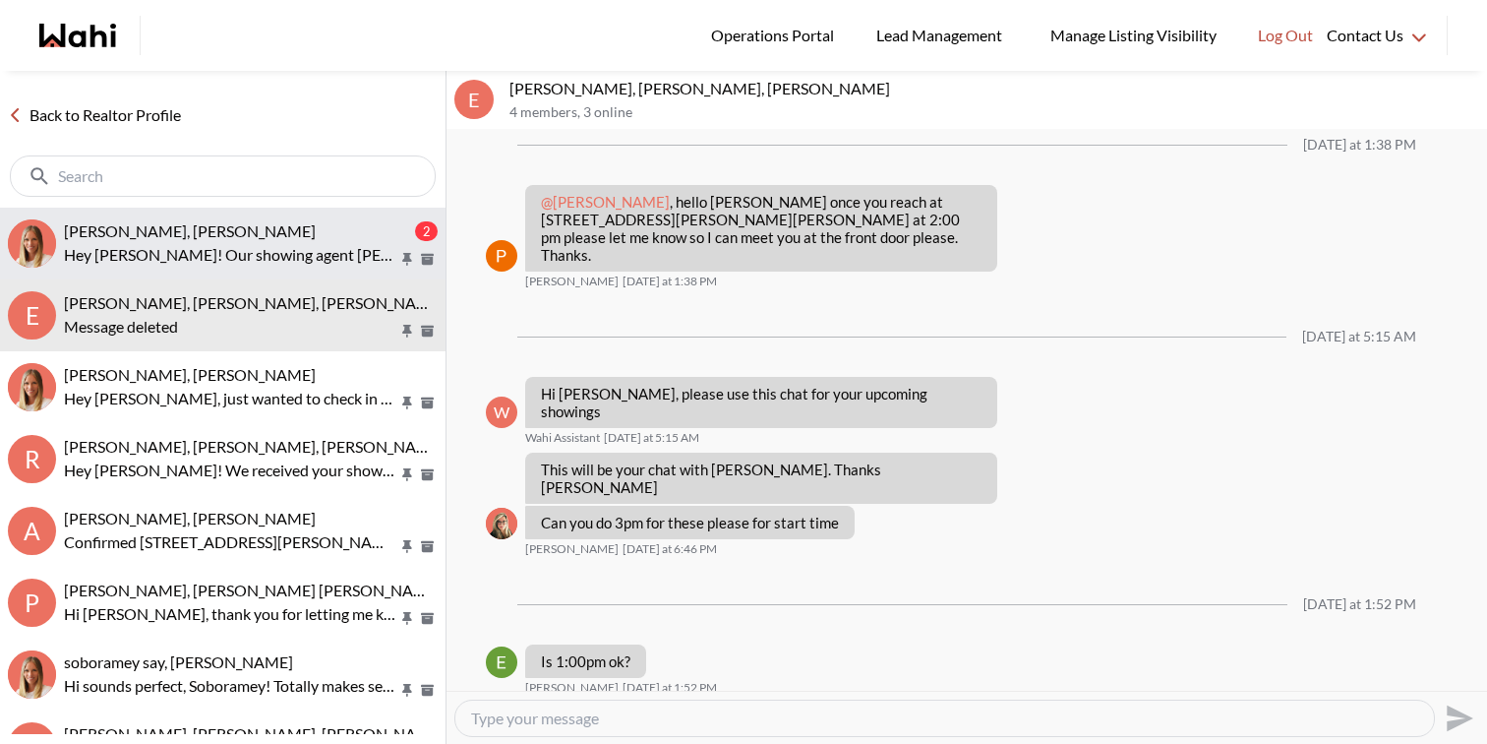
click at [227, 221] on div "Luisa Diaz, Michelle" at bounding box center [237, 231] width 347 height 20
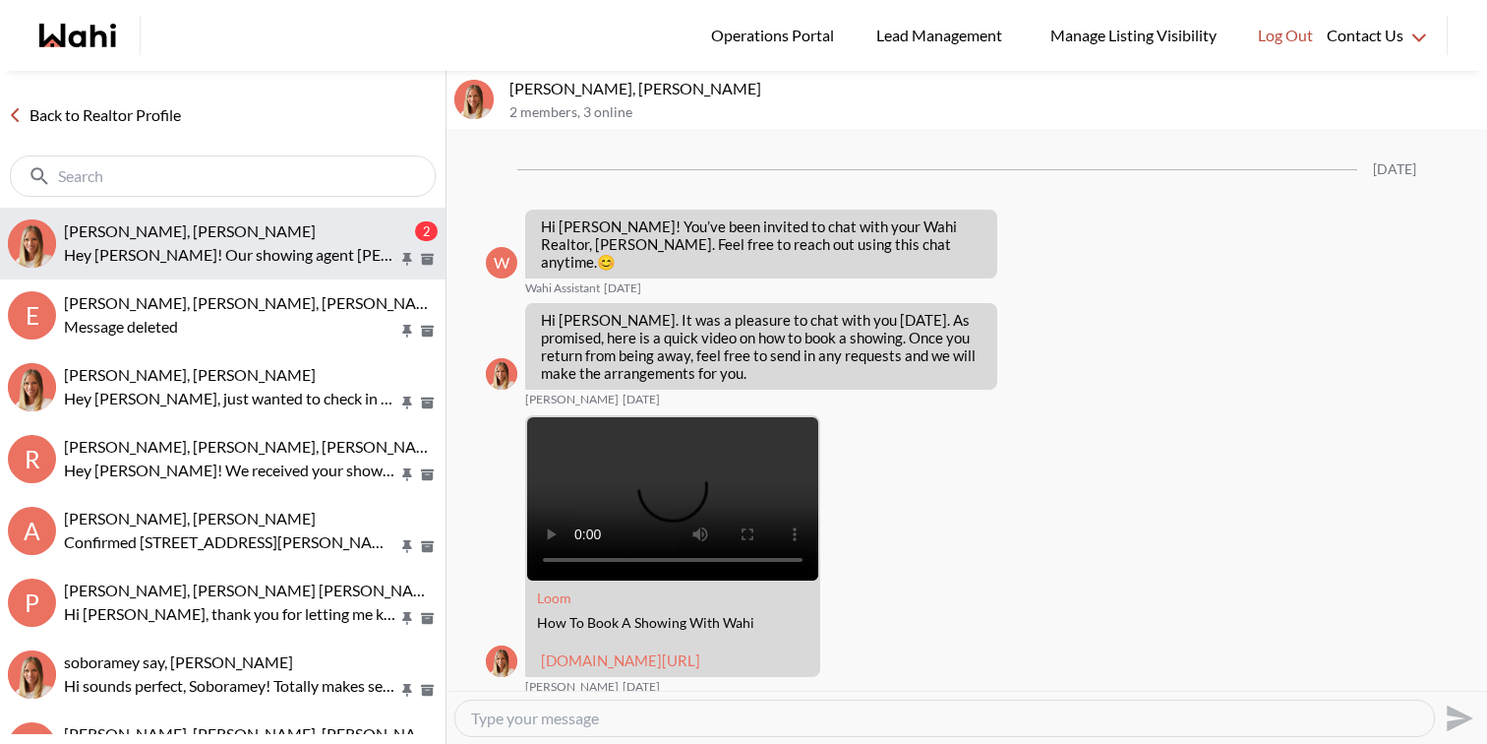
scroll to position [920, 0]
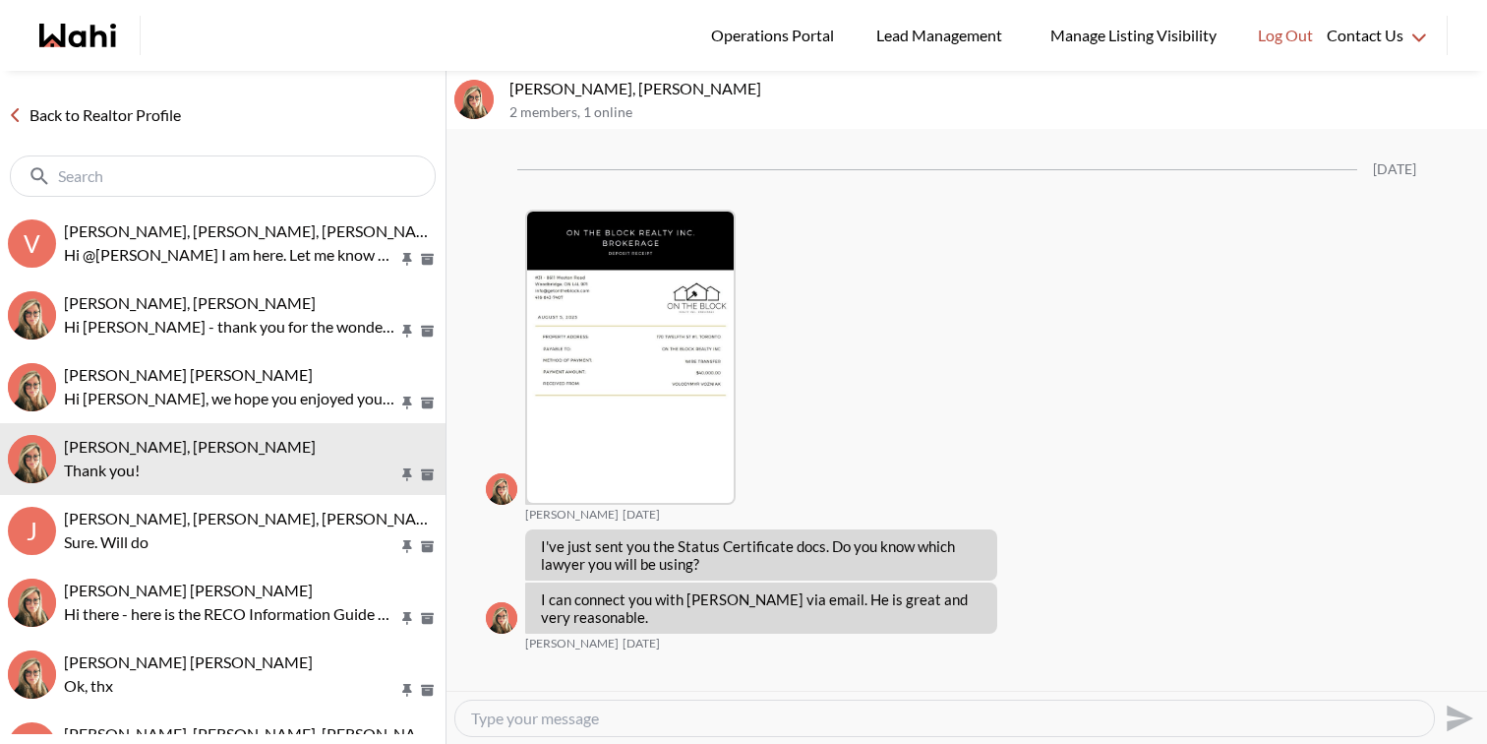
scroll to position [3880, 0]
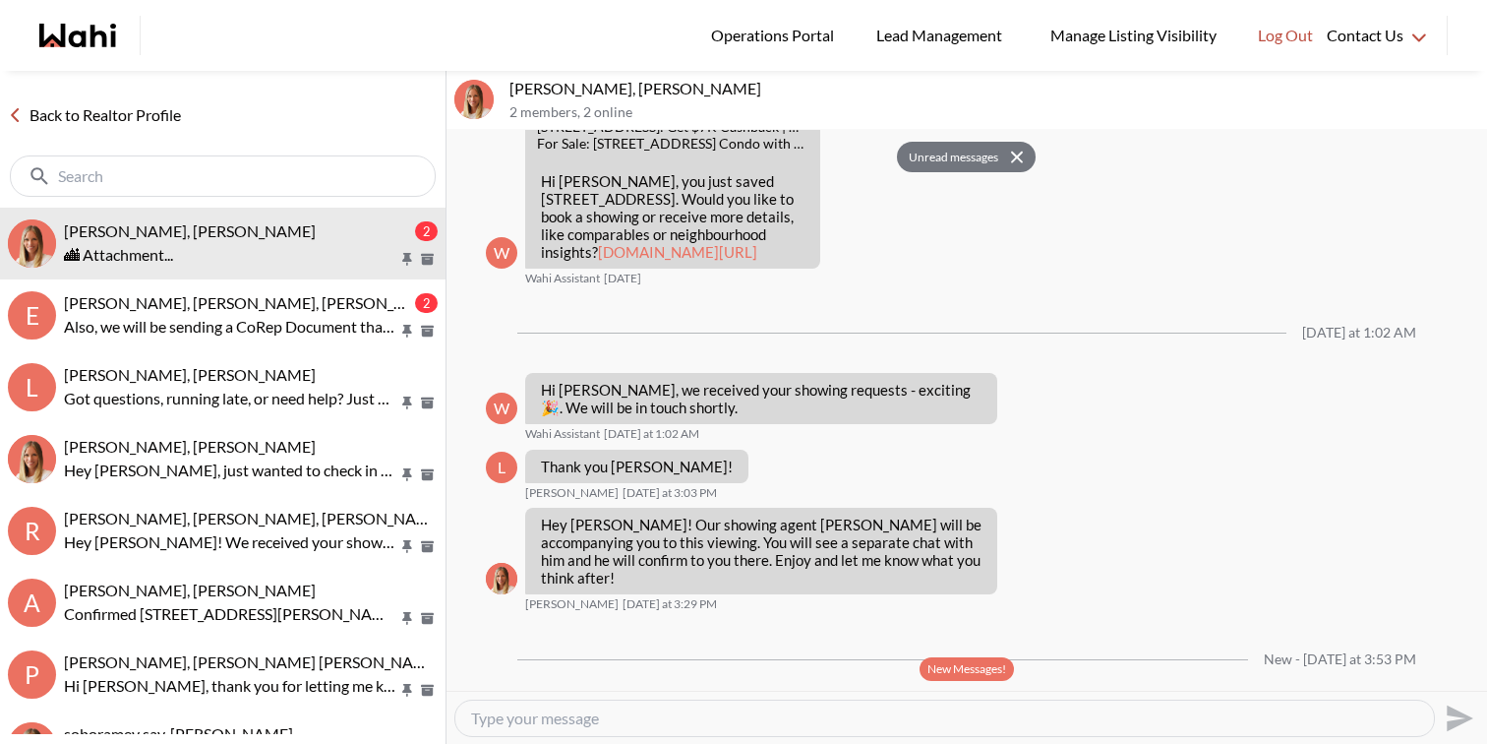
scroll to position [1181, 0]
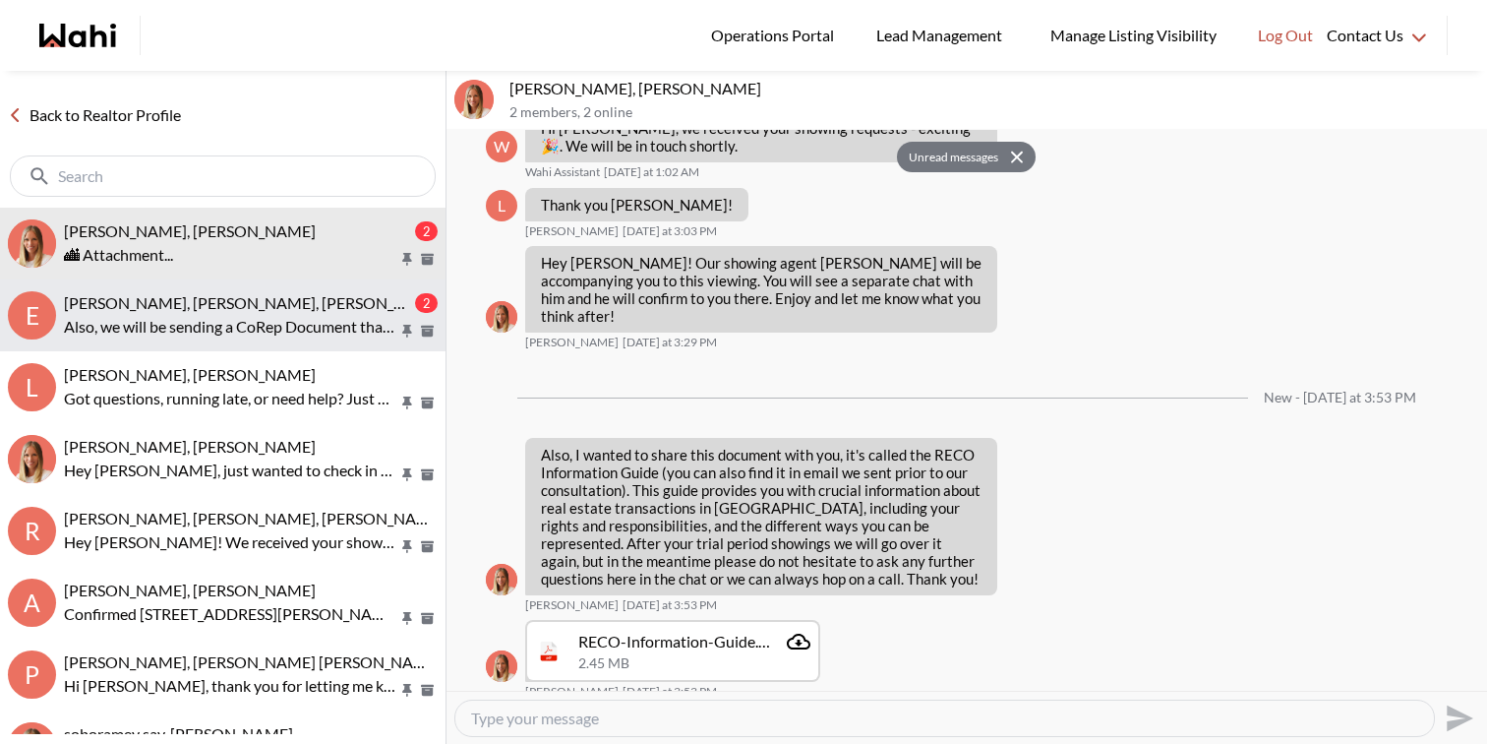
click at [216, 298] on span "[PERSON_NAME], [PERSON_NAME], [PERSON_NAME]" at bounding box center [254, 302] width 381 height 19
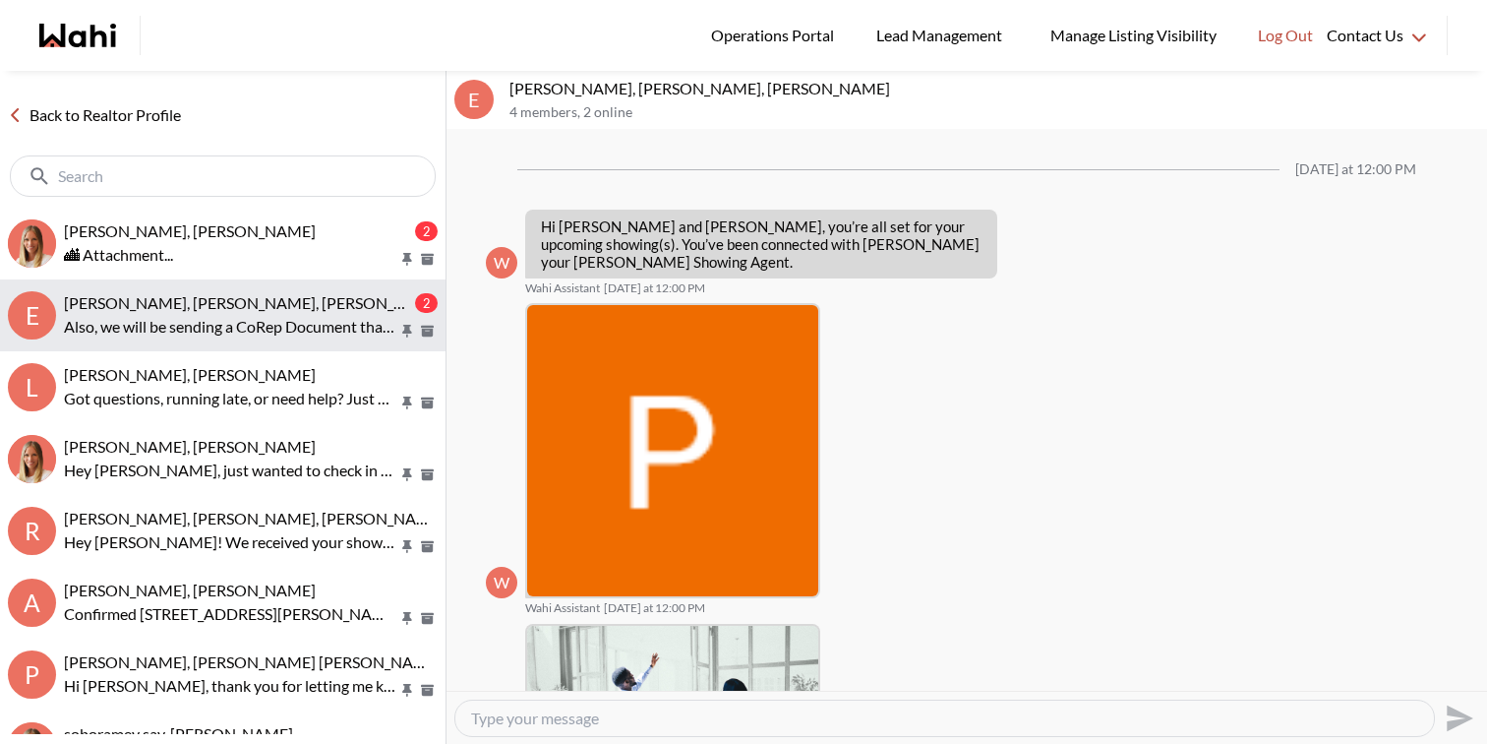
scroll to position [1435, 0]
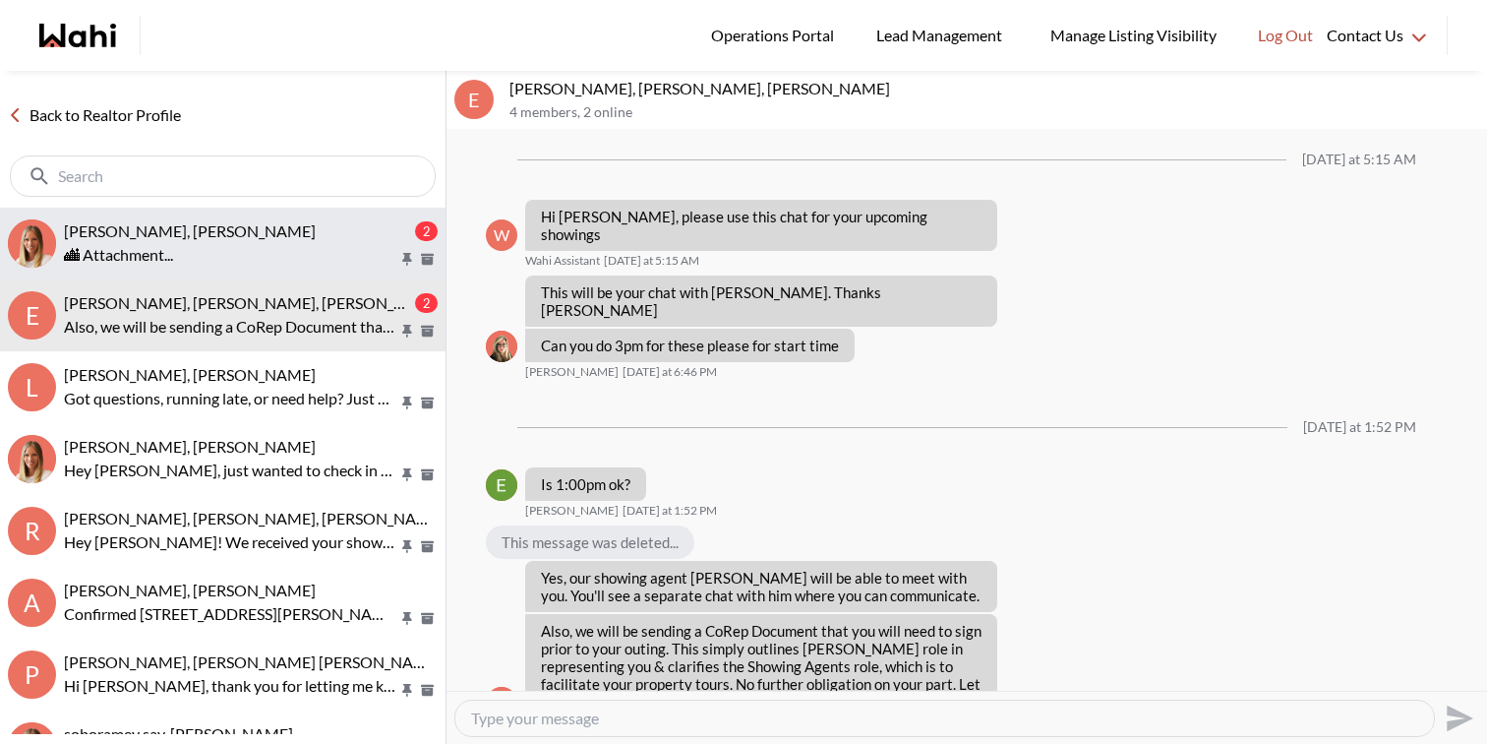
click at [226, 249] on div "🏙 Attachment..." at bounding box center [251, 255] width 374 height 24
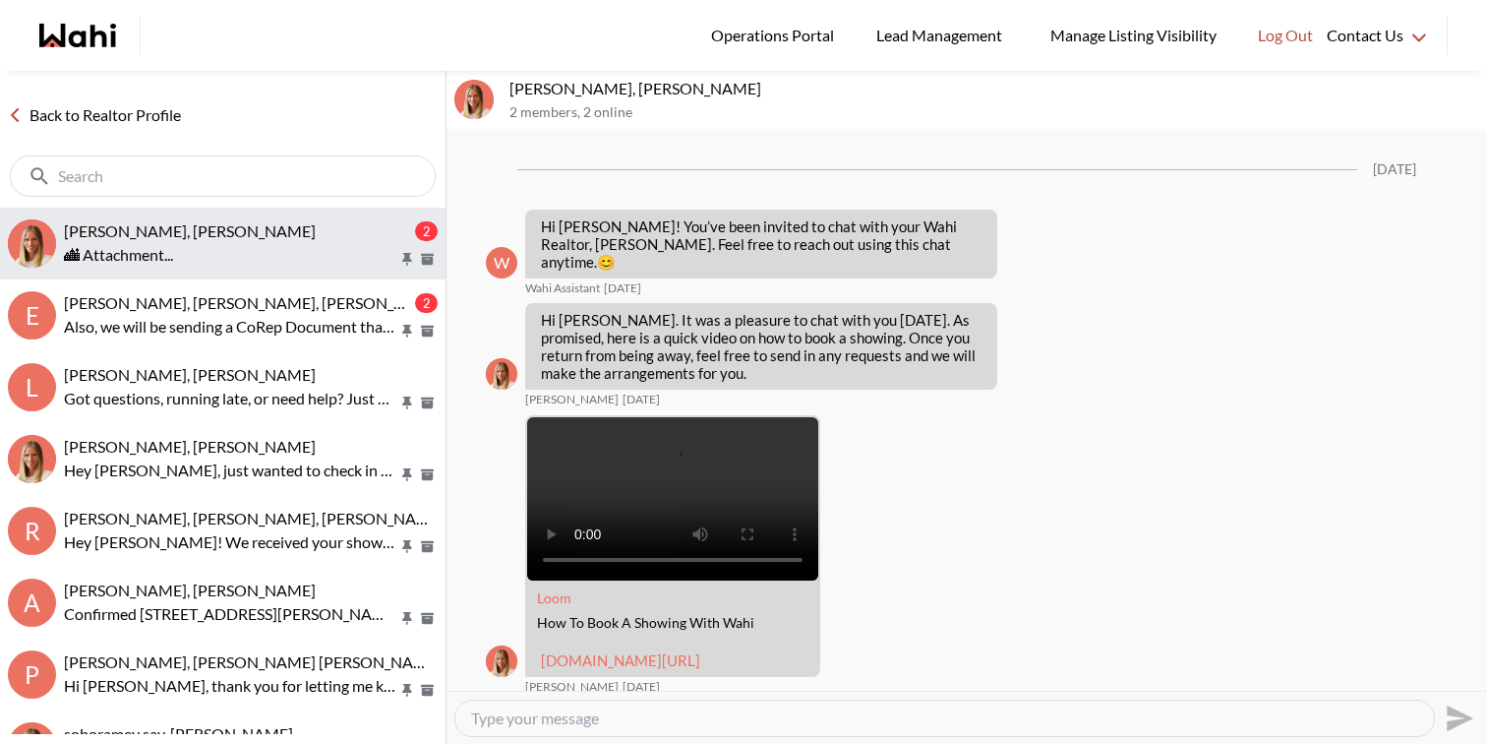
scroll to position [1166, 0]
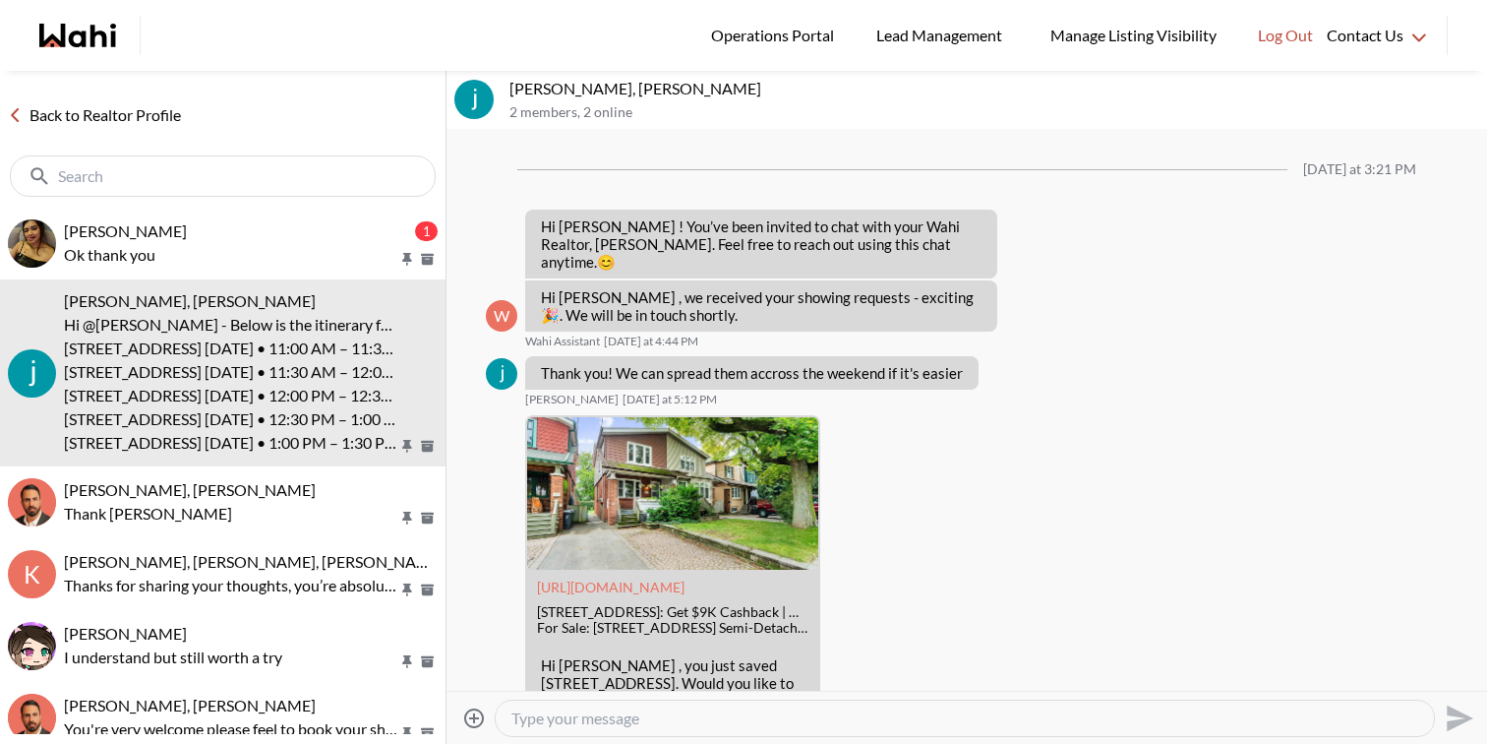
scroll to position [2263, 0]
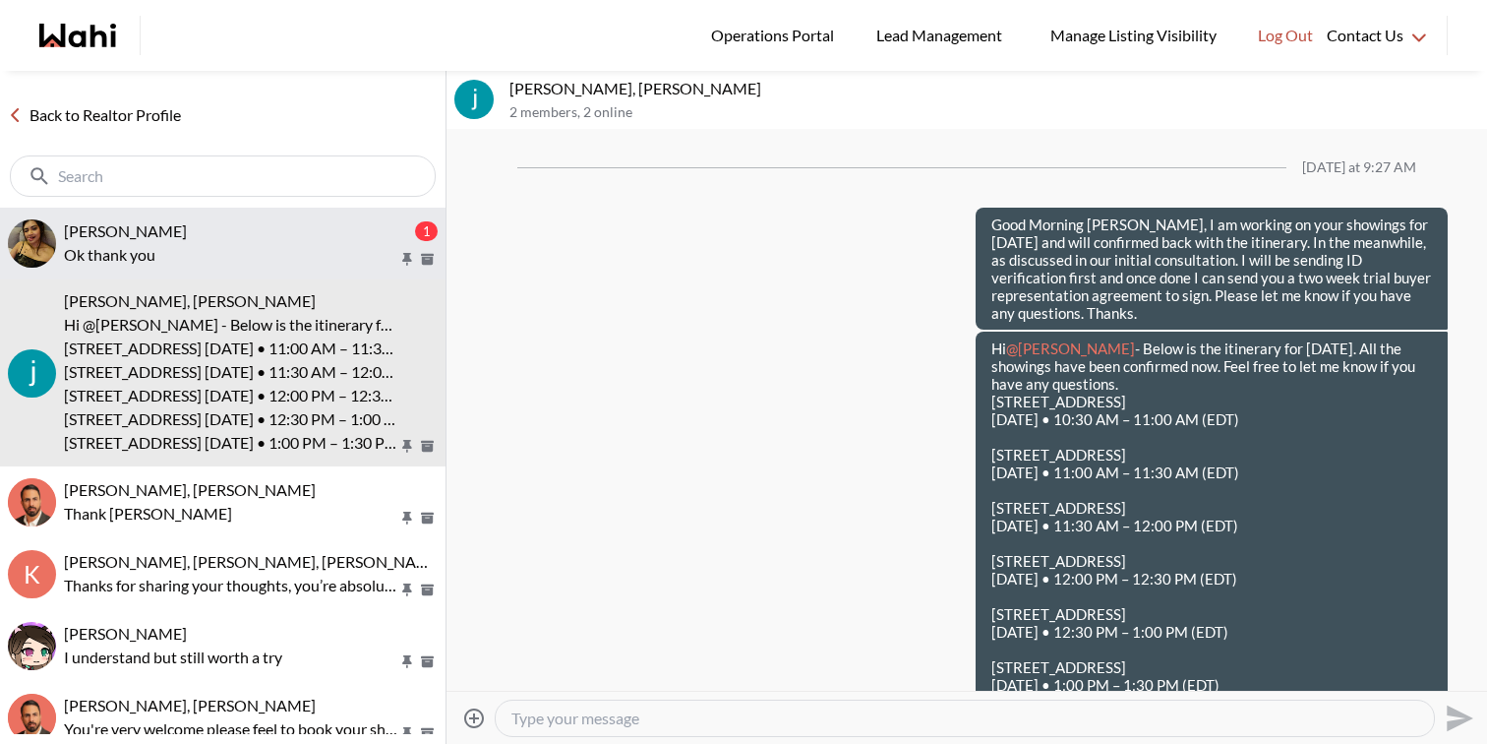
click at [201, 244] on p "Ok thank you" at bounding box center [231, 255] width 334 height 24
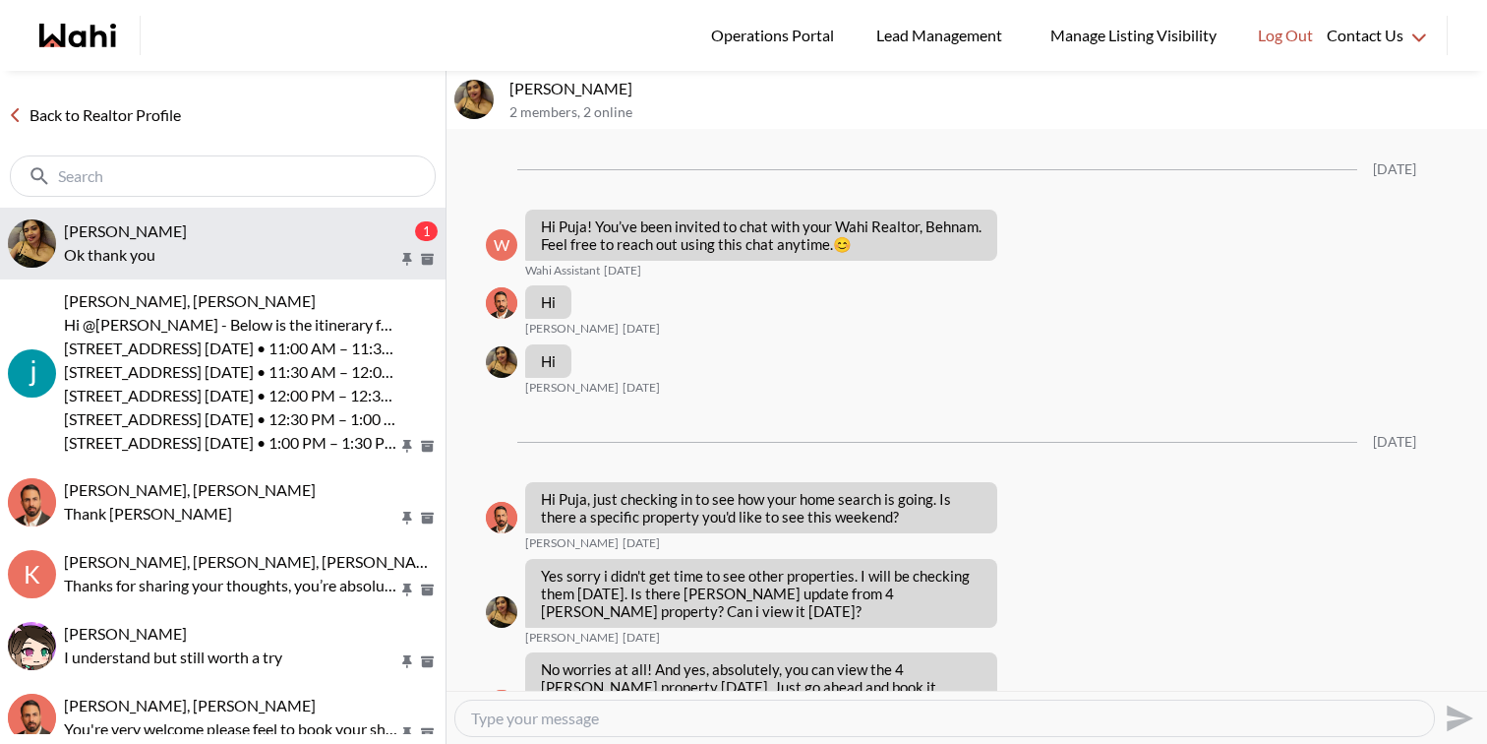
scroll to position [1781, 0]
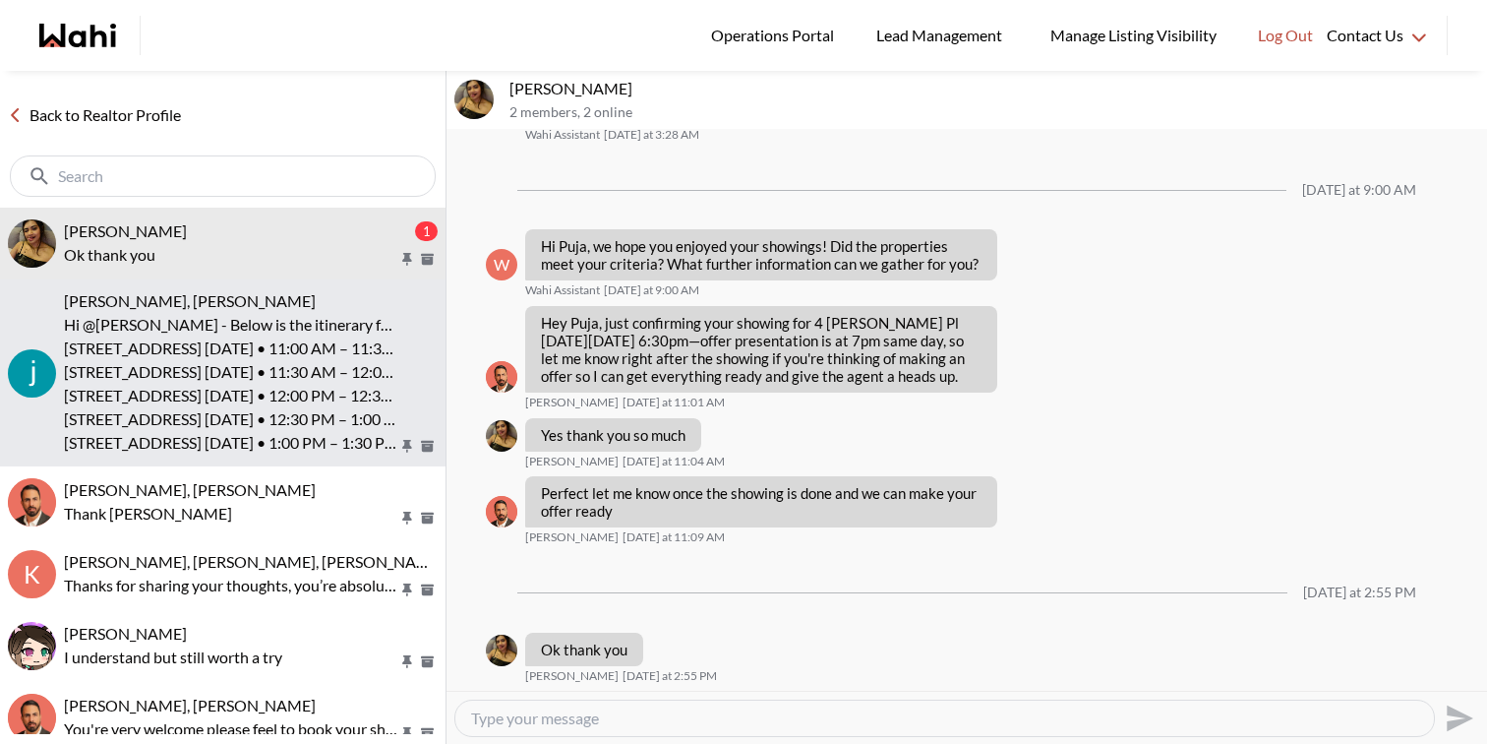
click at [269, 352] on p "[STREET_ADDRESS] [DATE] • 11:00 AM – 11:30 AM (EDT)" at bounding box center [231, 348] width 334 height 24
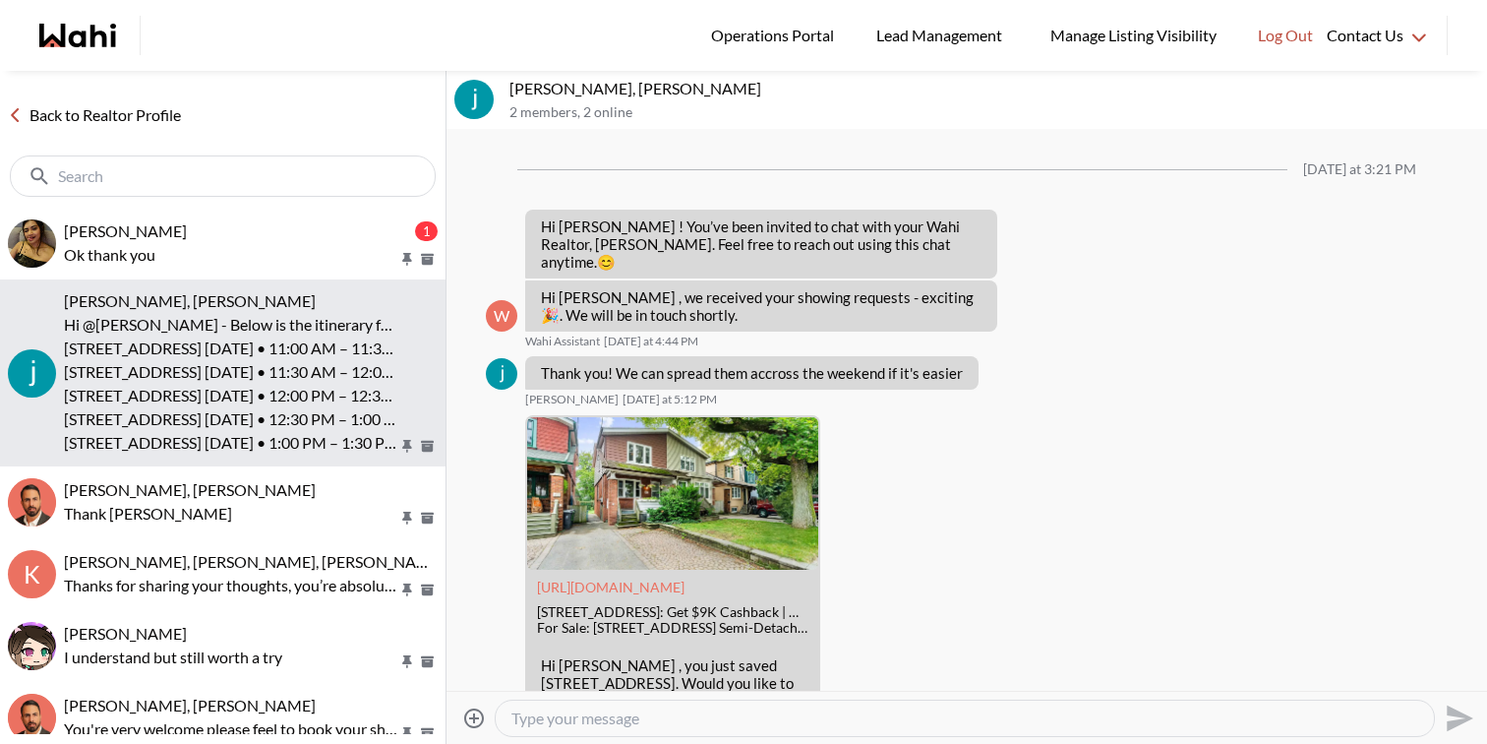
scroll to position [2263, 0]
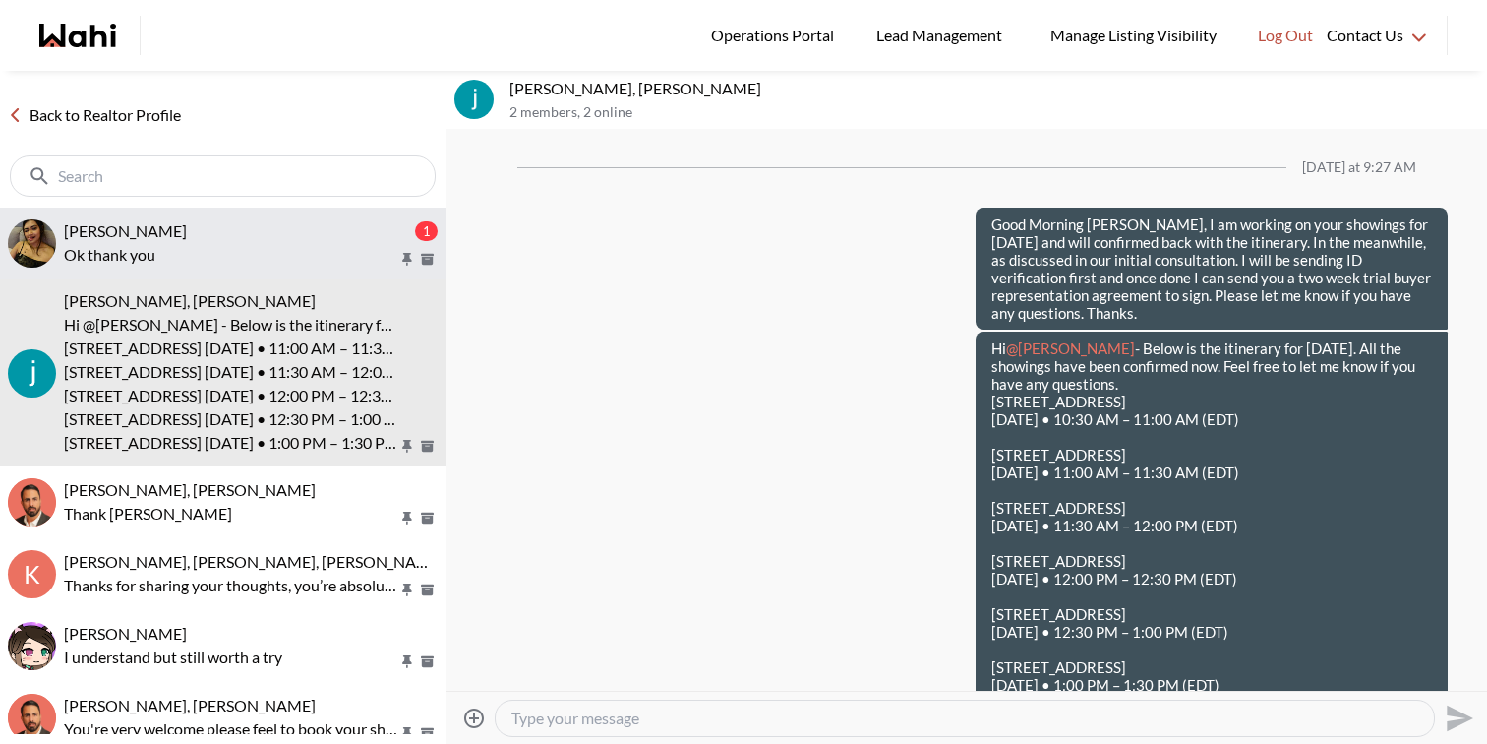
click at [174, 241] on div "[PERSON_NAME] 1 Ok thank you" at bounding box center [251, 243] width 374 height 45
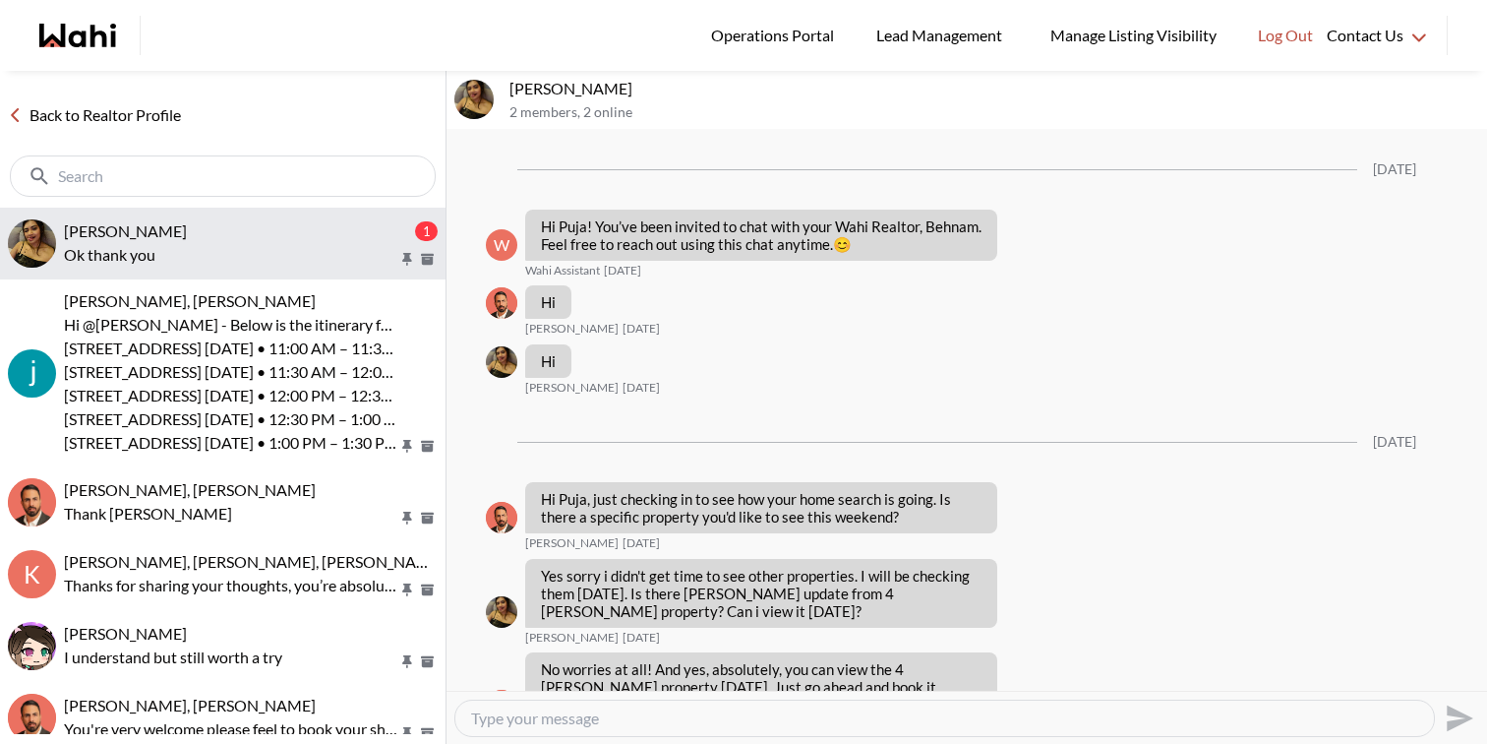
scroll to position [1781, 0]
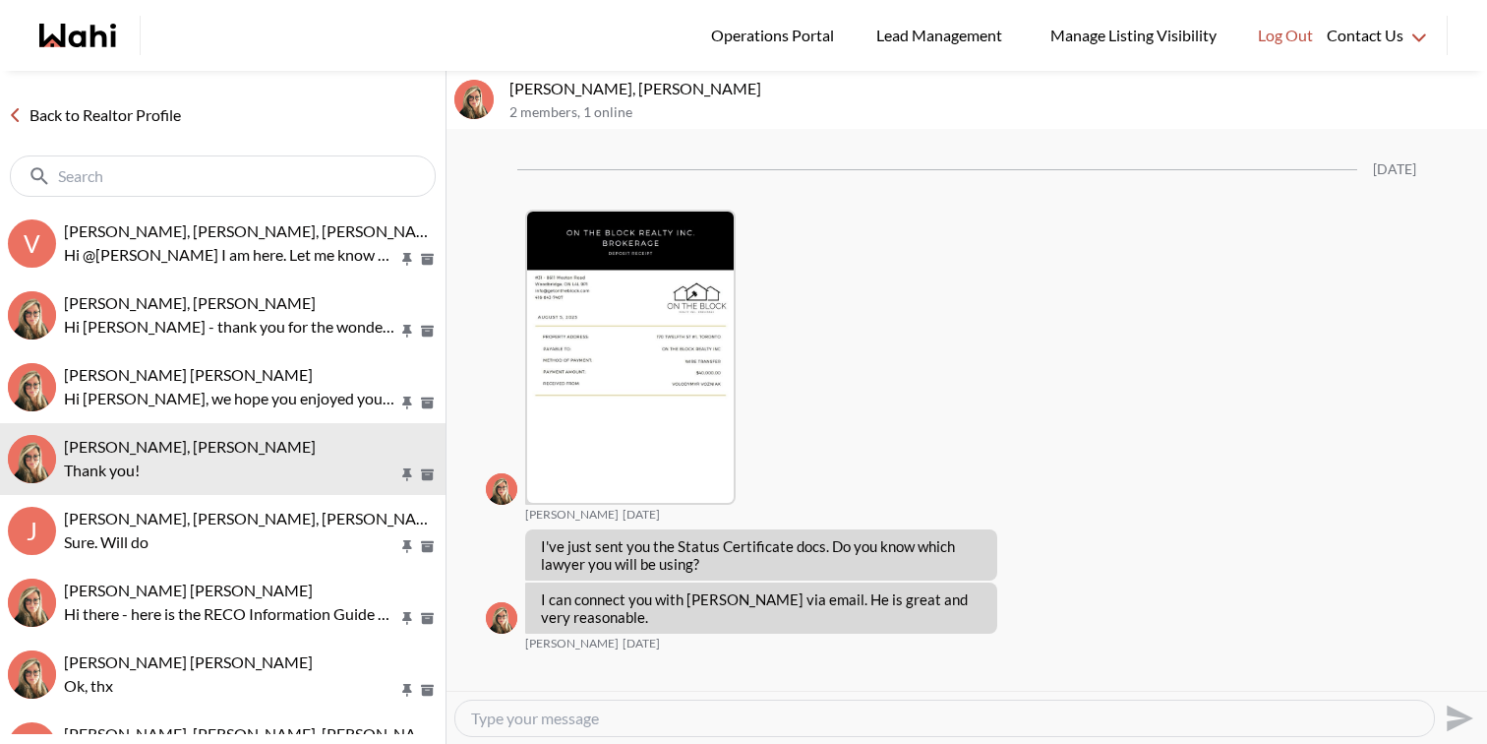
scroll to position [3880, 0]
